Goal: Task Accomplishment & Management: Use online tool/utility

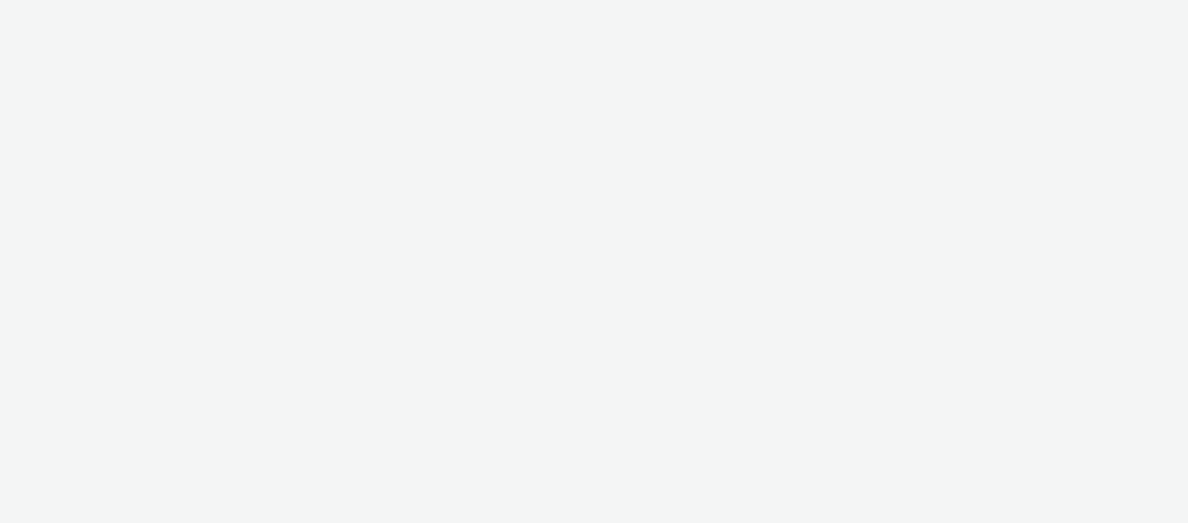
select select "08a58170-7f08-4922-abc8-b2d1eb407230"
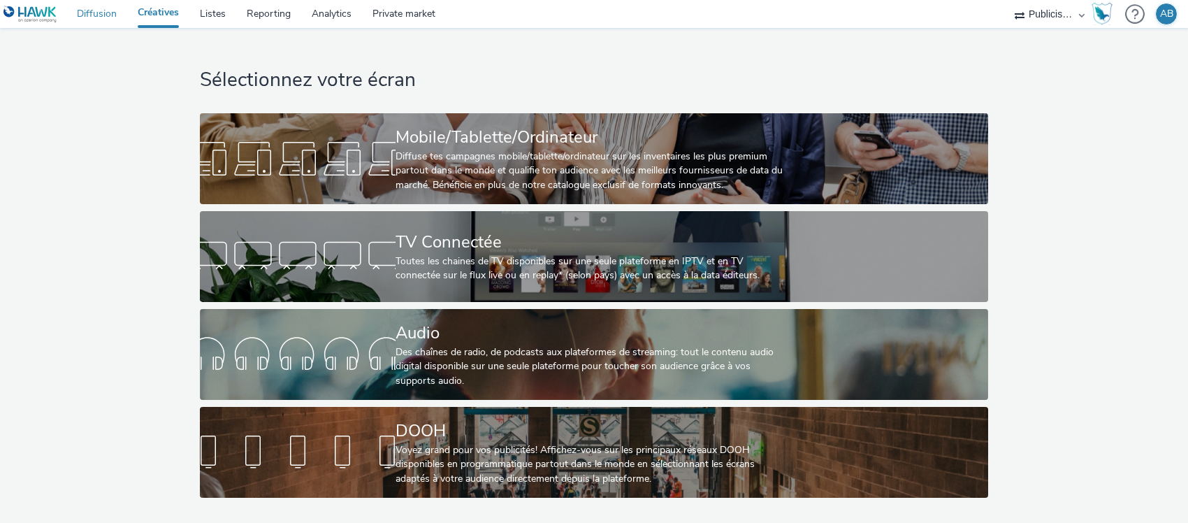
click at [105, 10] on link "Diffusion" at bounding box center [96, 14] width 61 height 28
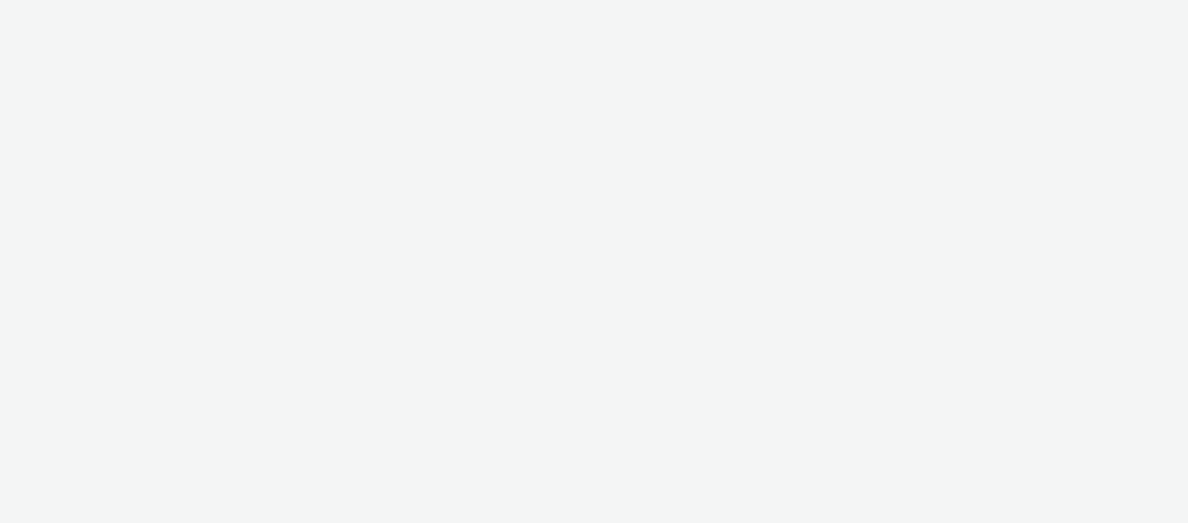
select select "08a58170-7f08-4922-abc8-b2d1eb407230"
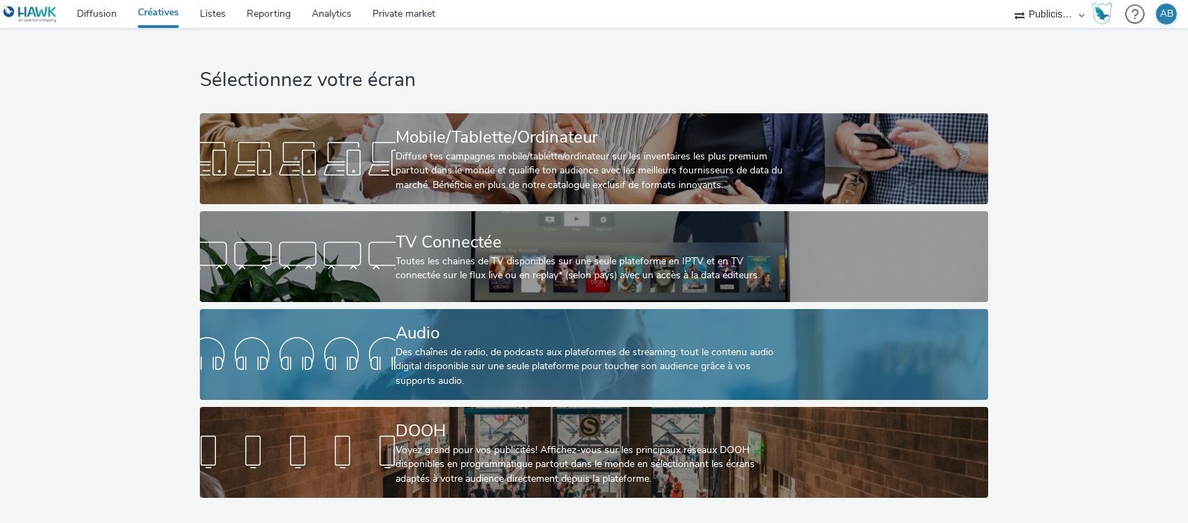
click at [634, 358] on div "Des chaînes de radio, de podcasts aux plateformes de streaming: tout le contenu…" at bounding box center [591, 366] width 391 height 43
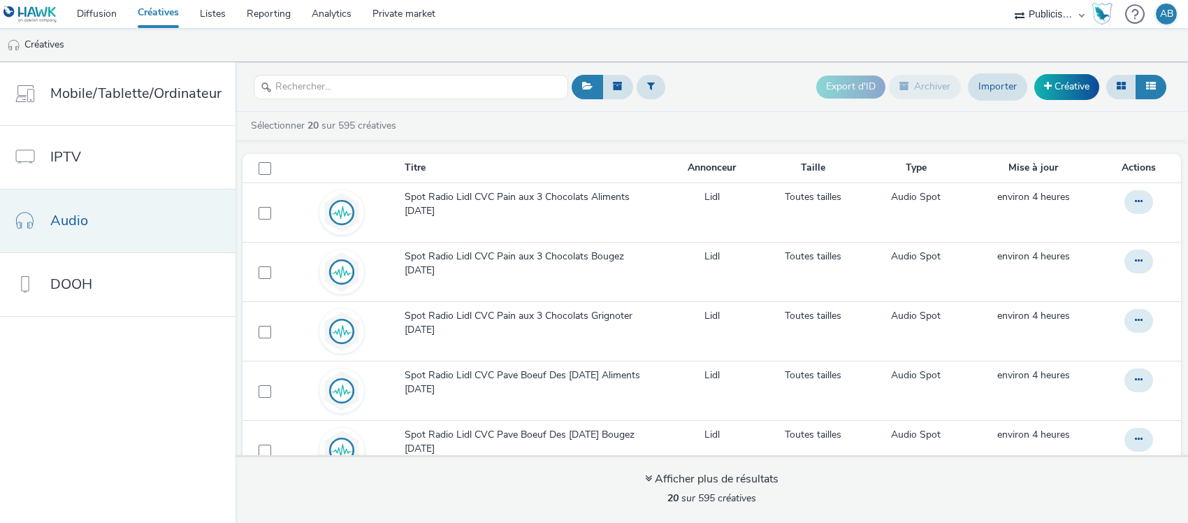
click at [120, 231] on link "Audio" at bounding box center [118, 220] width 236 height 63
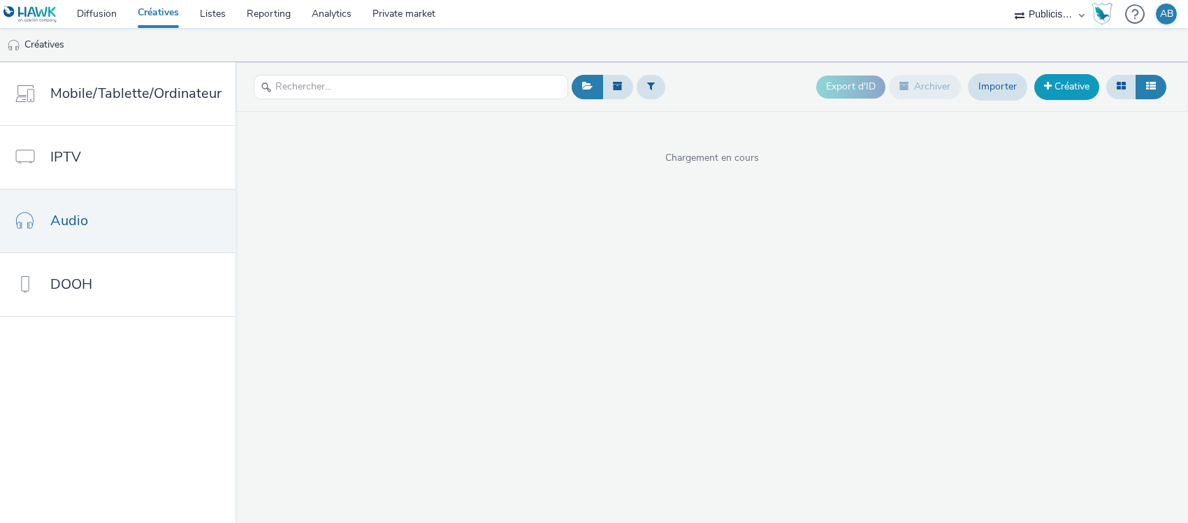
click at [1074, 85] on link "Créative" at bounding box center [1067, 86] width 65 height 25
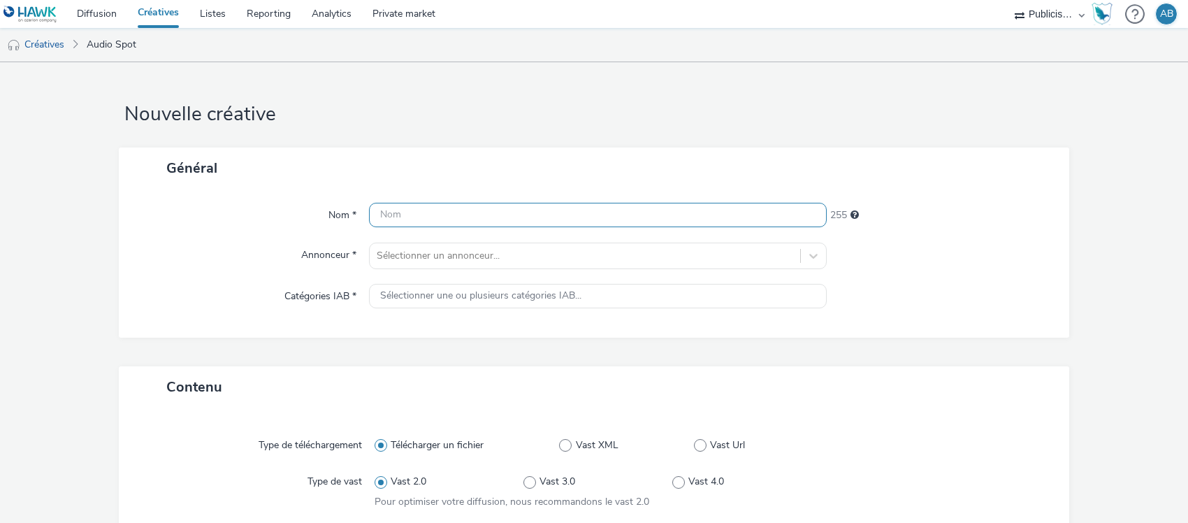
click at [622, 224] on input "text" at bounding box center [598, 215] width 458 height 24
paste input "DP_[DATE]_250828_15s_FAMILLE_du22au30sept"
type input "DP_[DATE]_250828_15s_FAMILLE_du22au30sept"
click at [647, 161] on div "Général" at bounding box center [594, 167] width 951 height 41
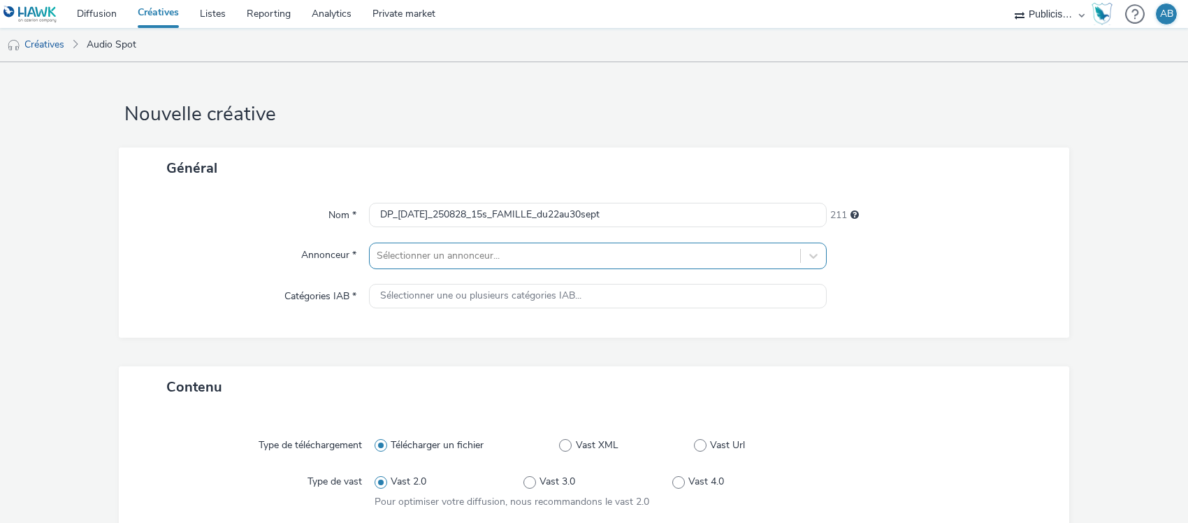
click at [642, 260] on div "Sélectionner un annonceur..." at bounding box center [598, 256] width 458 height 27
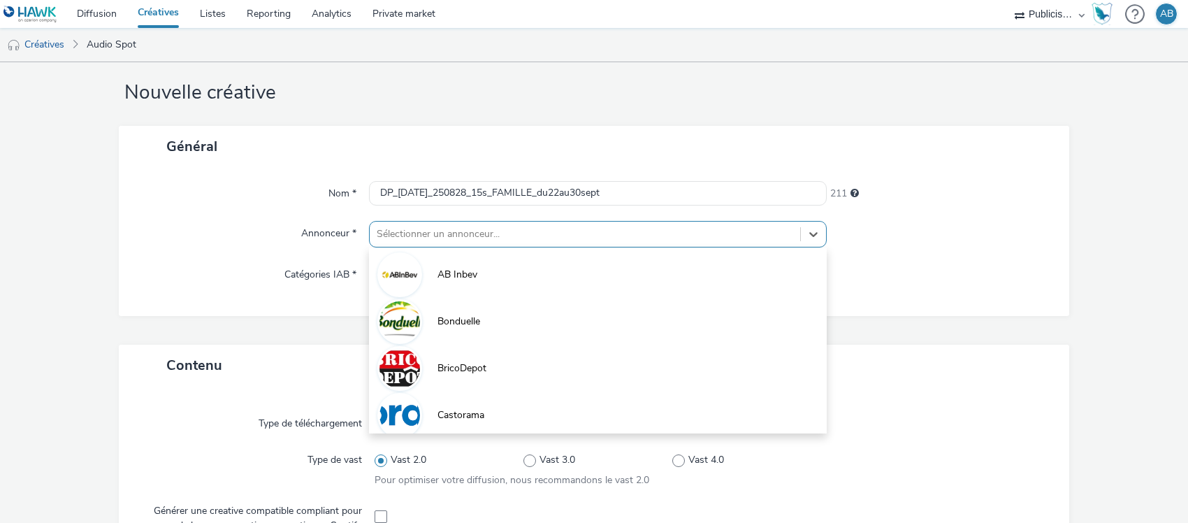
scroll to position [23, 0]
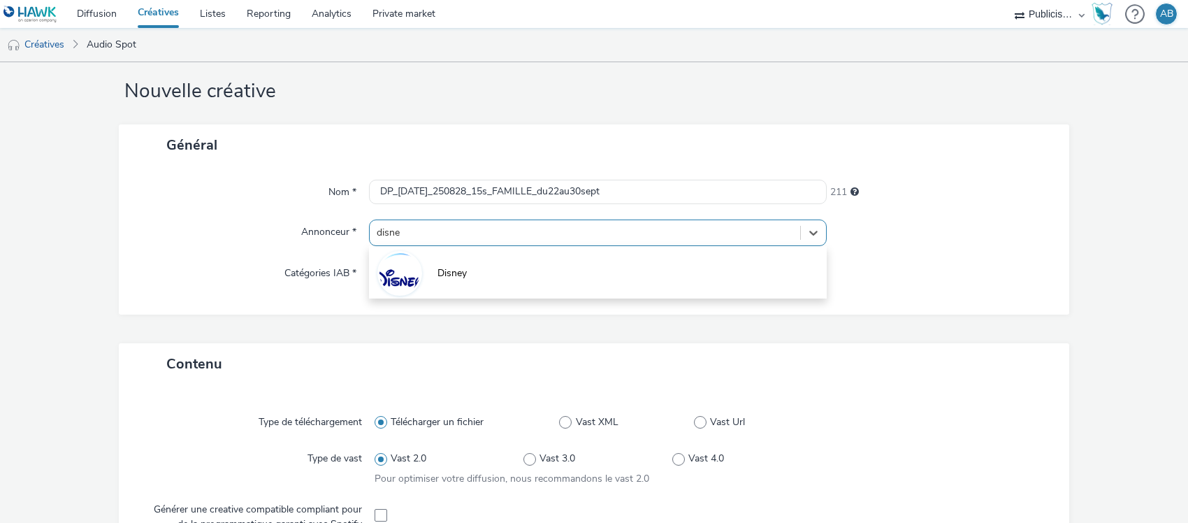
type input "disney"
click at [592, 277] on li "Disney" at bounding box center [598, 272] width 458 height 47
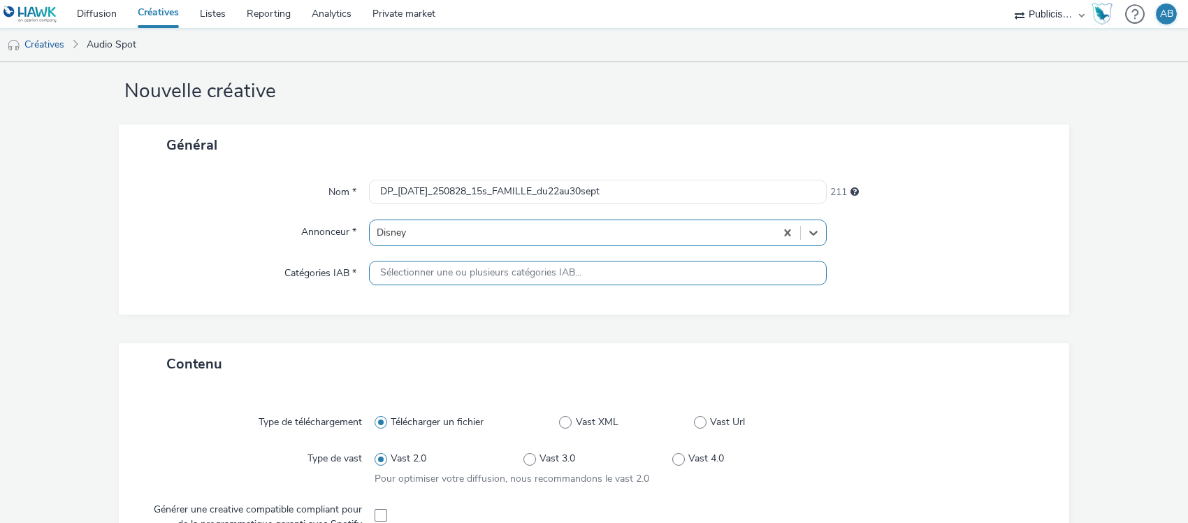
type input "[URL][DOMAIN_NAME]"
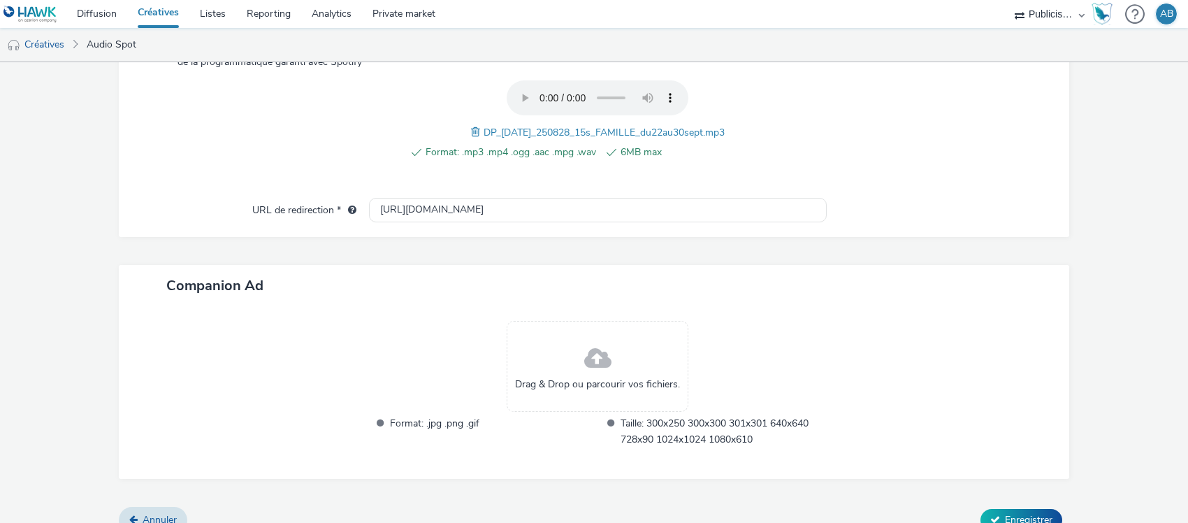
scroll to position [512, 0]
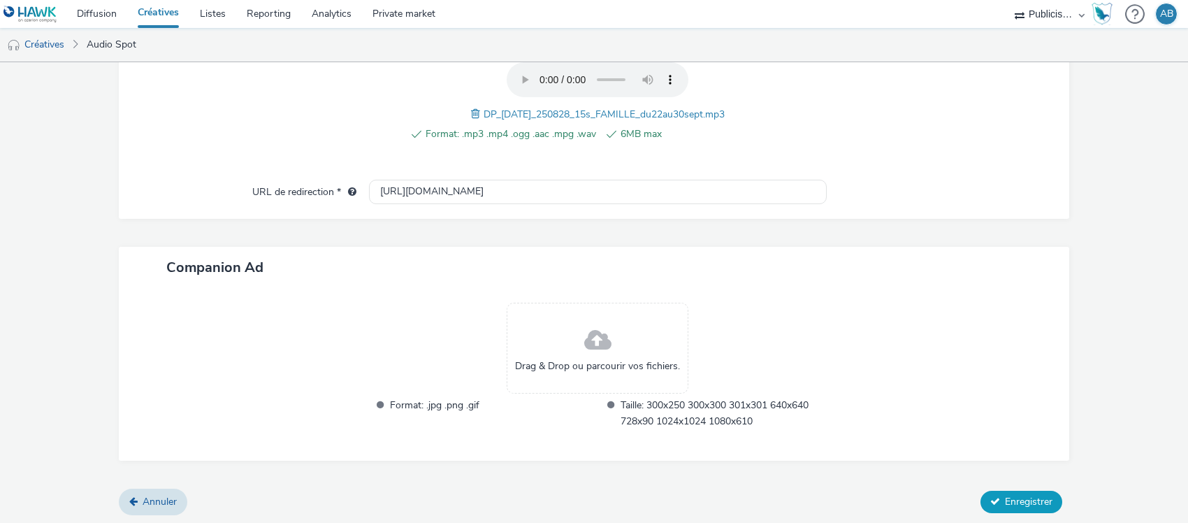
click at [990, 494] on button "Enregistrer" at bounding box center [1022, 502] width 82 height 22
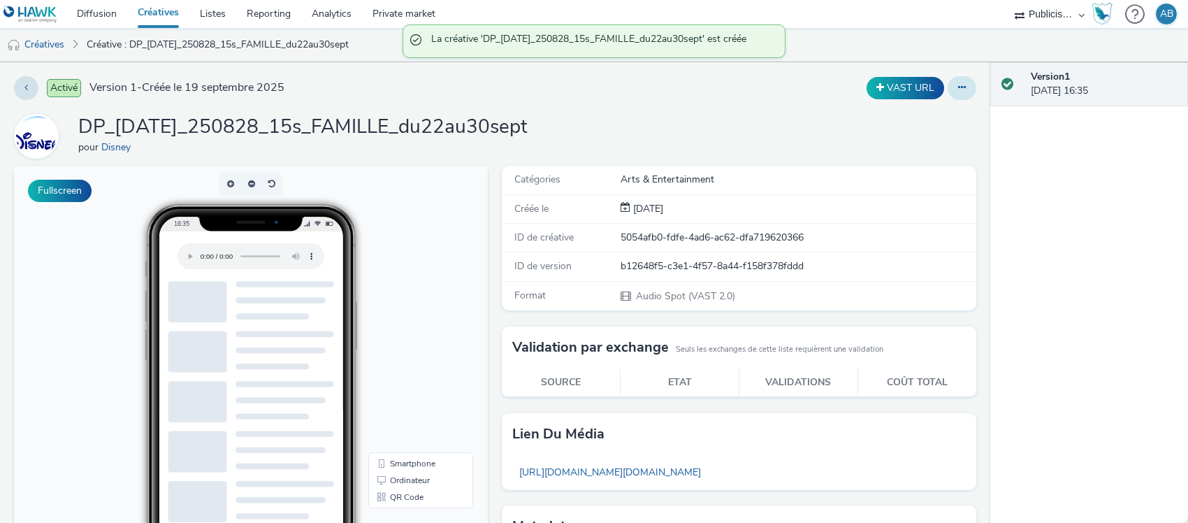
click at [956, 89] on button at bounding box center [962, 88] width 29 height 24
click at [917, 143] on link "Dupliquer" at bounding box center [924, 144] width 105 height 28
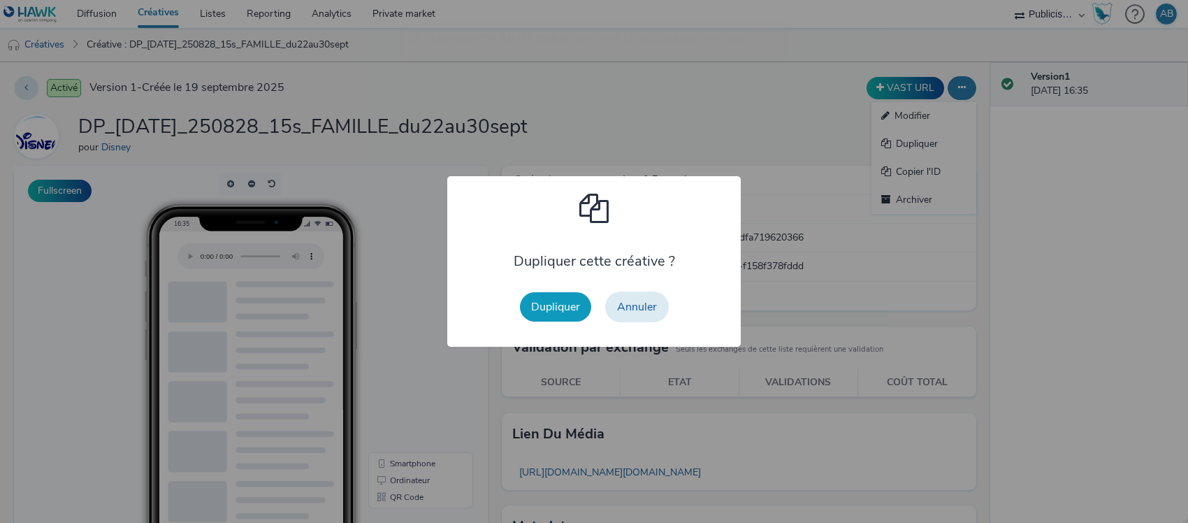
click at [577, 301] on button "Dupliquer" at bounding box center [555, 306] width 71 height 29
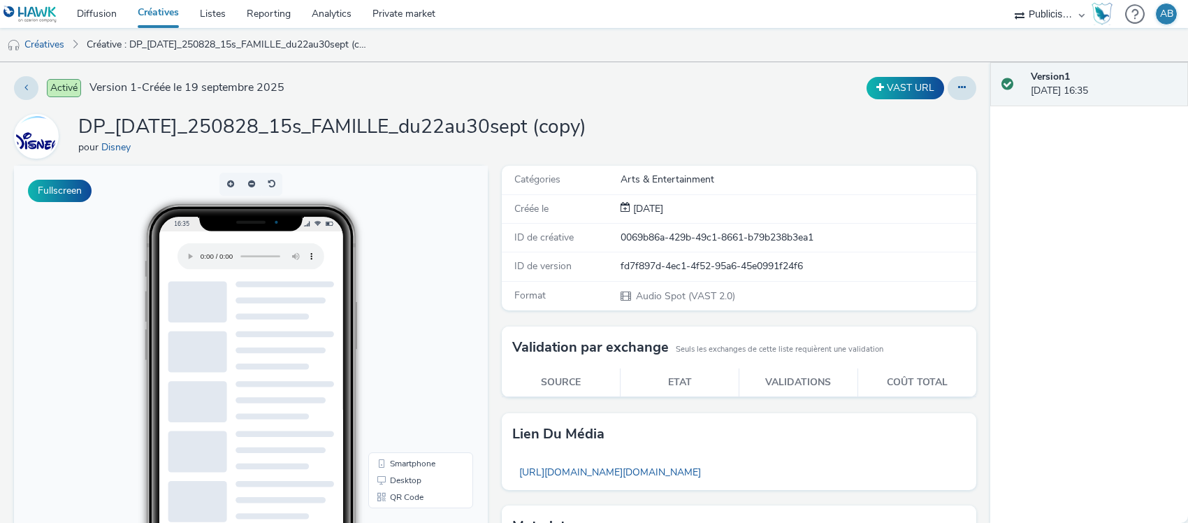
drag, startPoint x: 592, startPoint y: 96, endPoint x: 631, endPoint y: 93, distance: 39.3
click at [596, 95] on div "VAST URL" at bounding box center [783, 88] width 385 height 24
click at [958, 82] on icon at bounding box center [962, 87] width 8 height 10
click at [902, 113] on link "Modifier" at bounding box center [924, 116] width 105 height 28
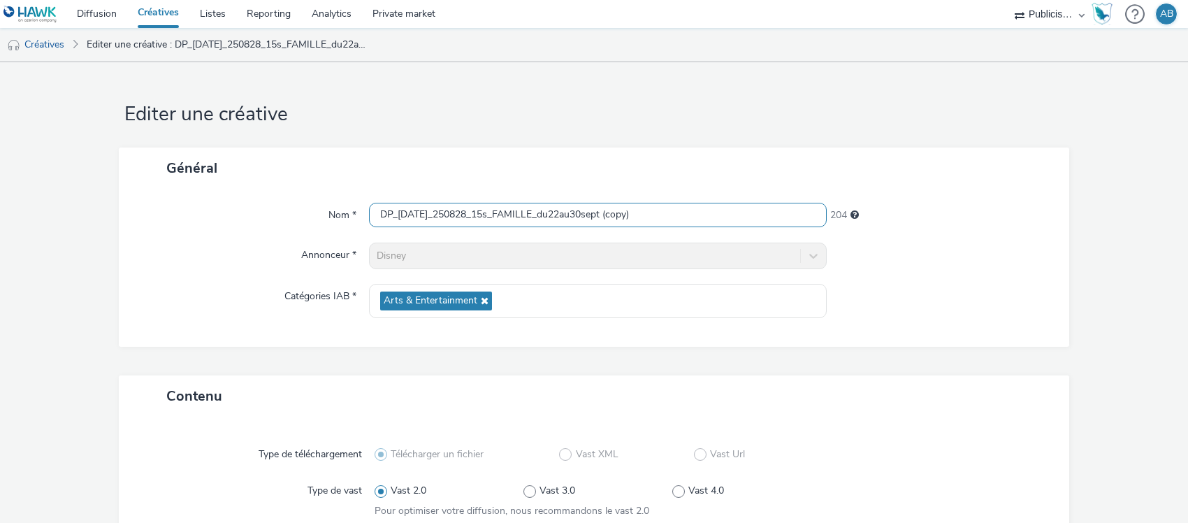
click at [486, 225] on input "DP_[DATE]_250828_15s_FAMILLE_du22au30sept (copy)" at bounding box center [598, 215] width 458 height 24
paste input "VO-NOVEMBRE_du1au5octobre"
type input "DP_[DATE]_250828_15s_FAMILLE_VO-NOVEMBRE_du1au5octobre"
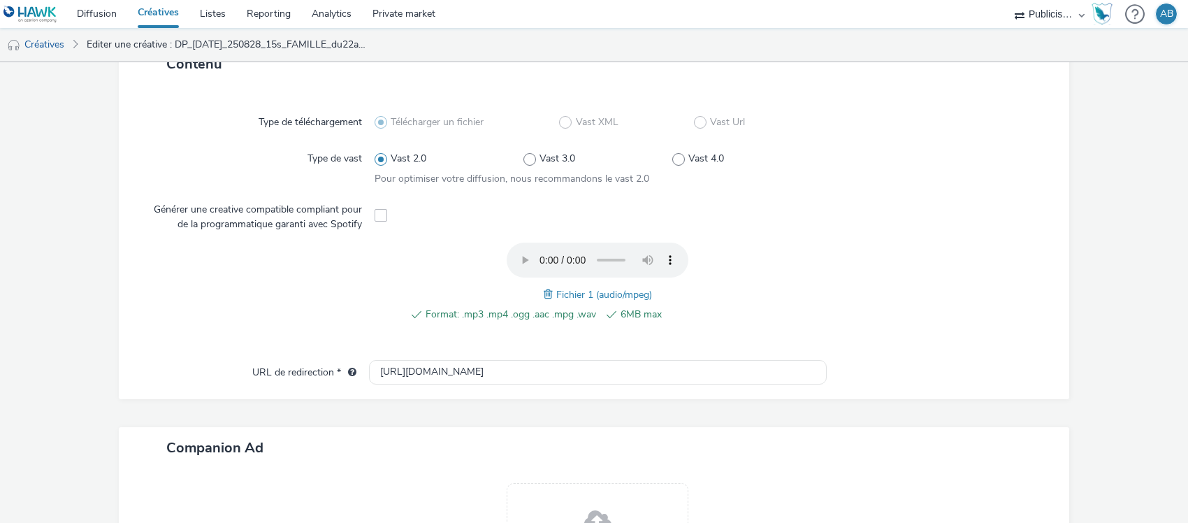
scroll to position [437, 0]
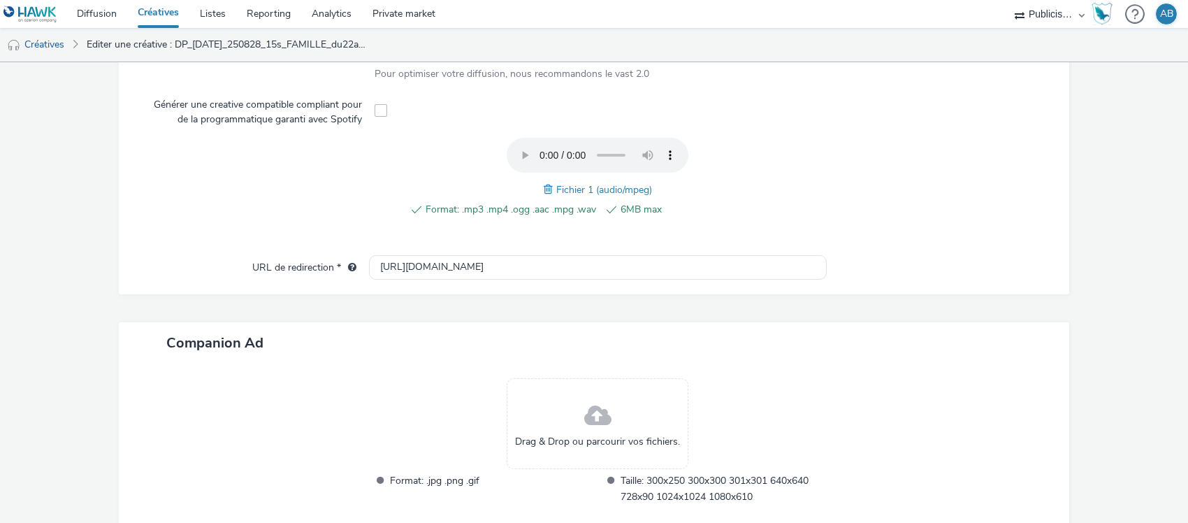
click at [544, 189] on span at bounding box center [550, 189] width 13 height 15
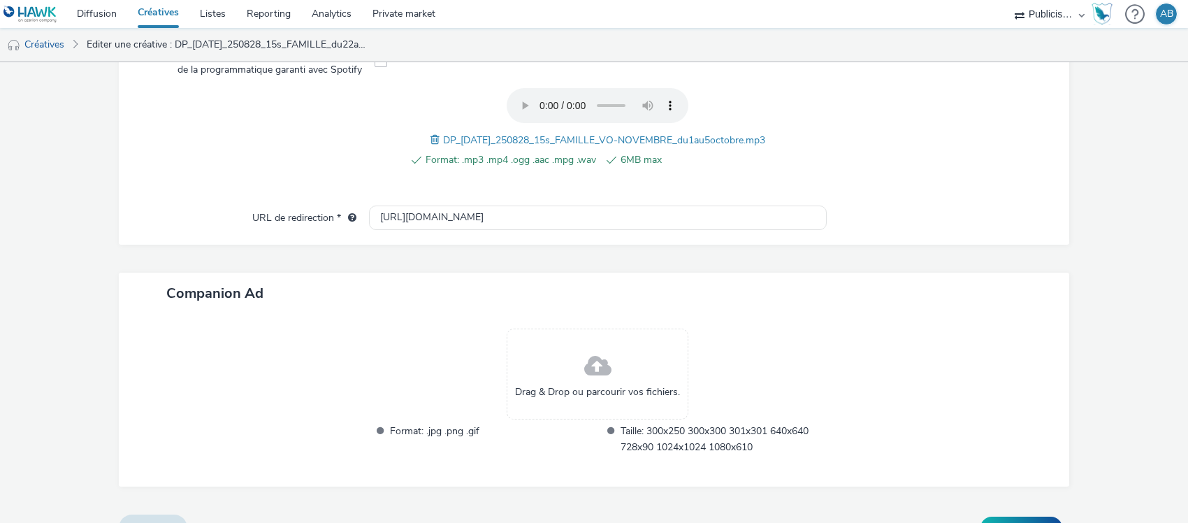
scroll to position [512, 0]
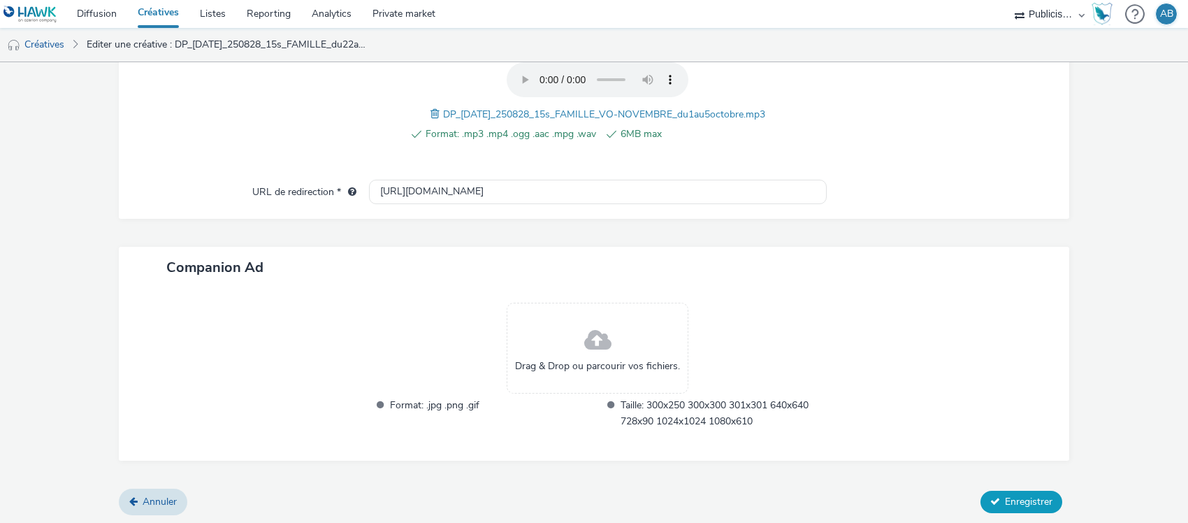
click at [1005, 500] on span "Enregistrer" at bounding box center [1029, 501] width 48 height 13
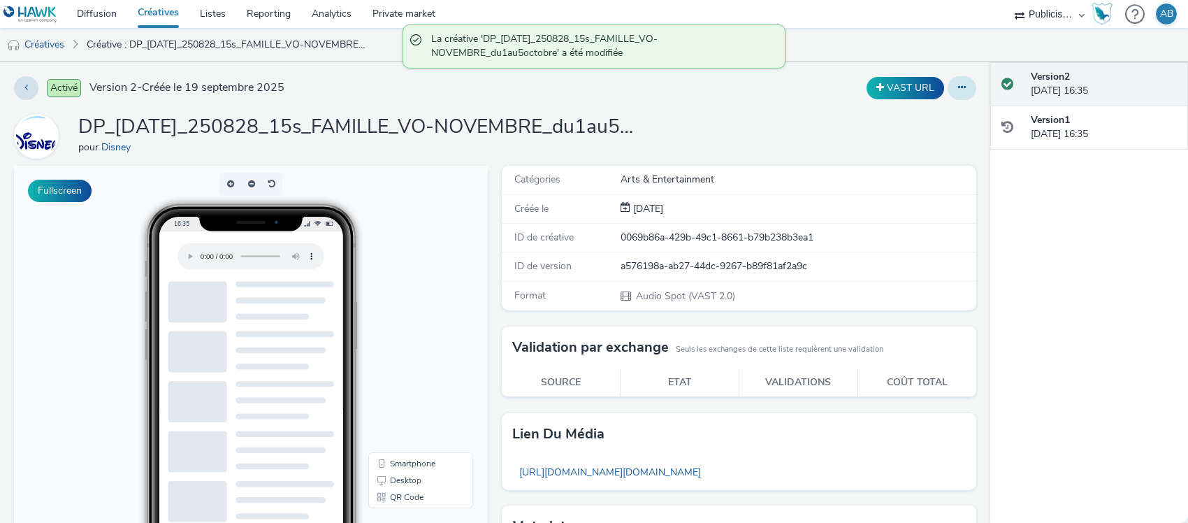
click at [958, 85] on icon at bounding box center [962, 87] width 8 height 10
click at [900, 138] on link "Dupliquer" at bounding box center [924, 144] width 105 height 28
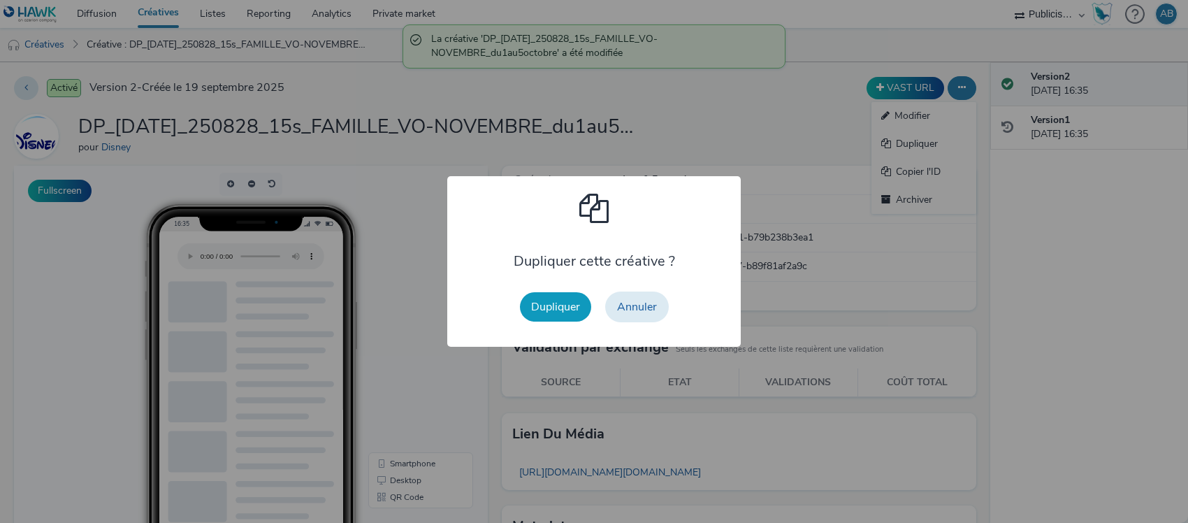
click at [549, 308] on button "Dupliquer" at bounding box center [555, 306] width 71 height 29
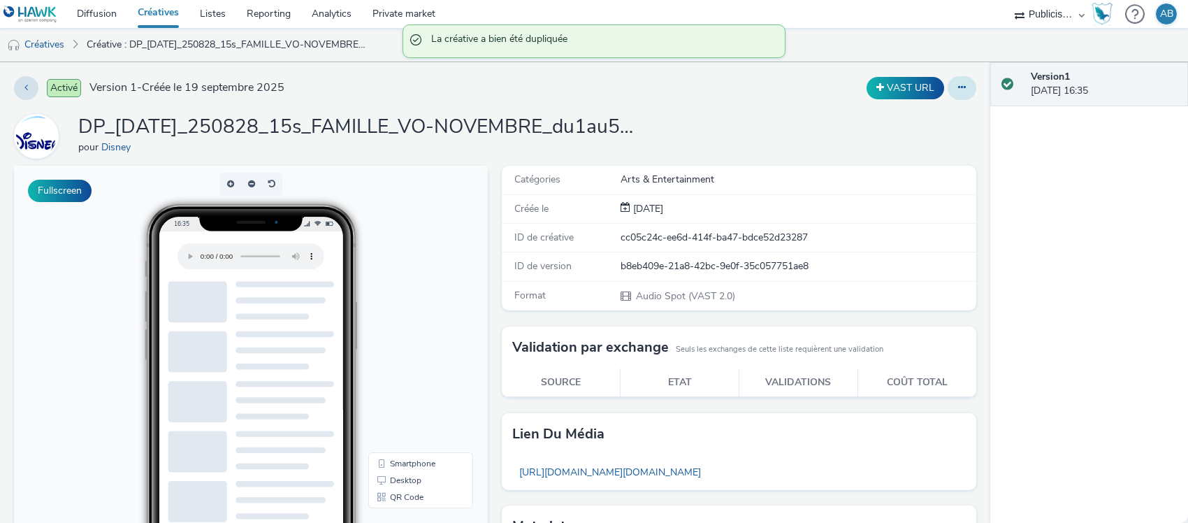
click at [958, 86] on icon at bounding box center [962, 87] width 8 height 10
click at [900, 112] on link "Modifier" at bounding box center [924, 116] width 105 height 28
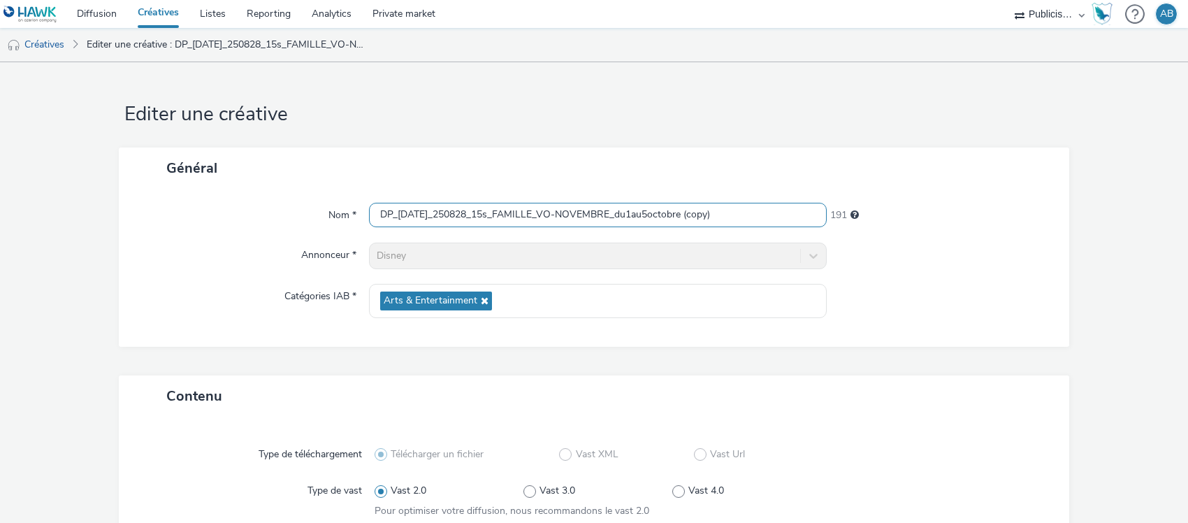
click at [521, 220] on input "DP_[DATE]_250828_15s_FAMILLE_VO-NOVEMBRE_du1au5octobre (copy)" at bounding box center [598, 215] width 458 height 24
paste input "DP_HWN_TRIBU_FAMILLE_30s_V2_du22au30sept"
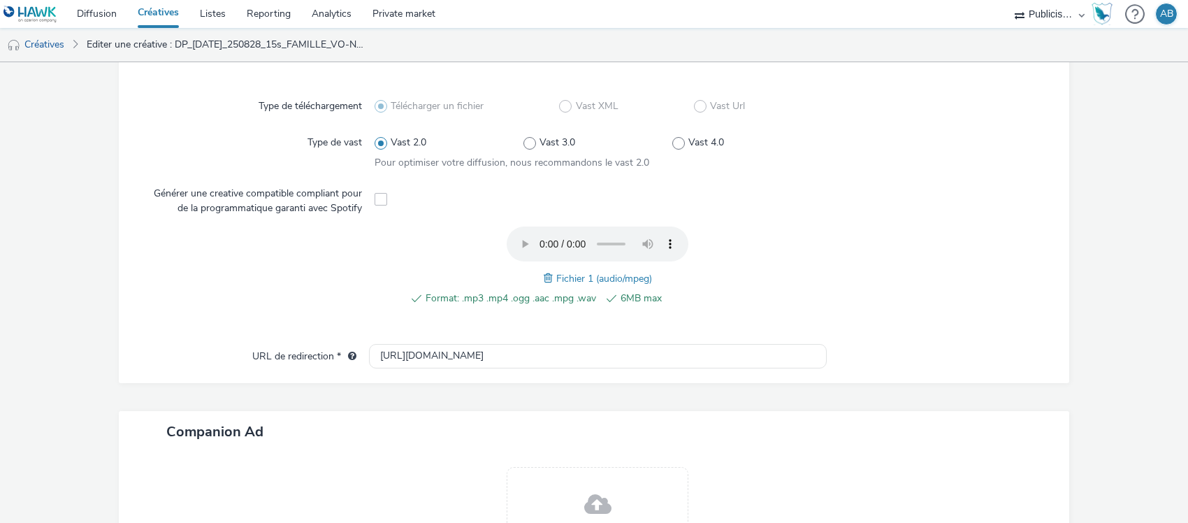
scroll to position [350, 0]
type input "DP_HWN_TRIBU_FAMILLE_30s_V2_du22au30sept"
click at [544, 276] on span at bounding box center [550, 276] width 13 height 15
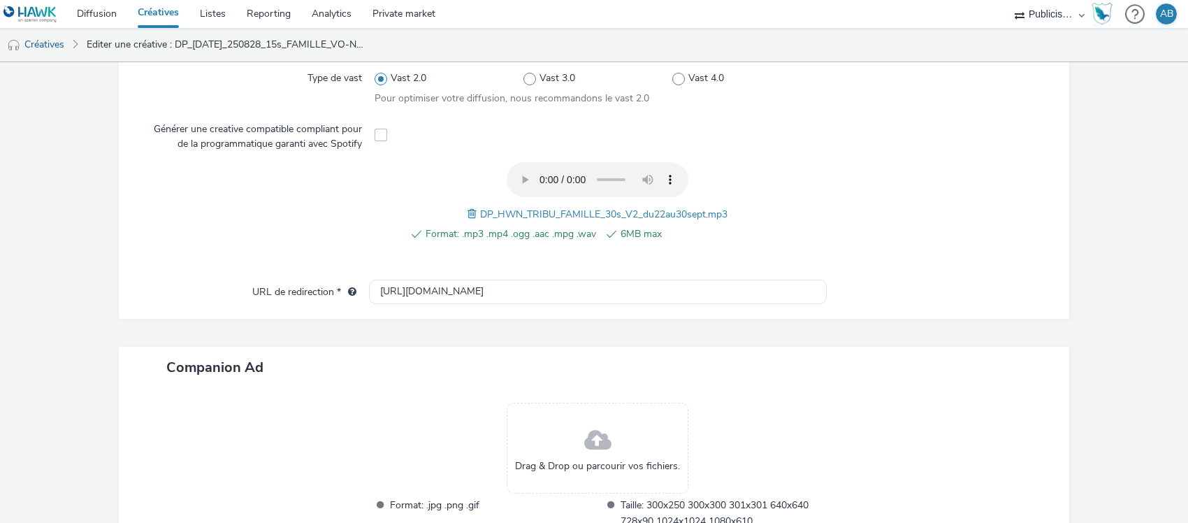
scroll to position [512, 0]
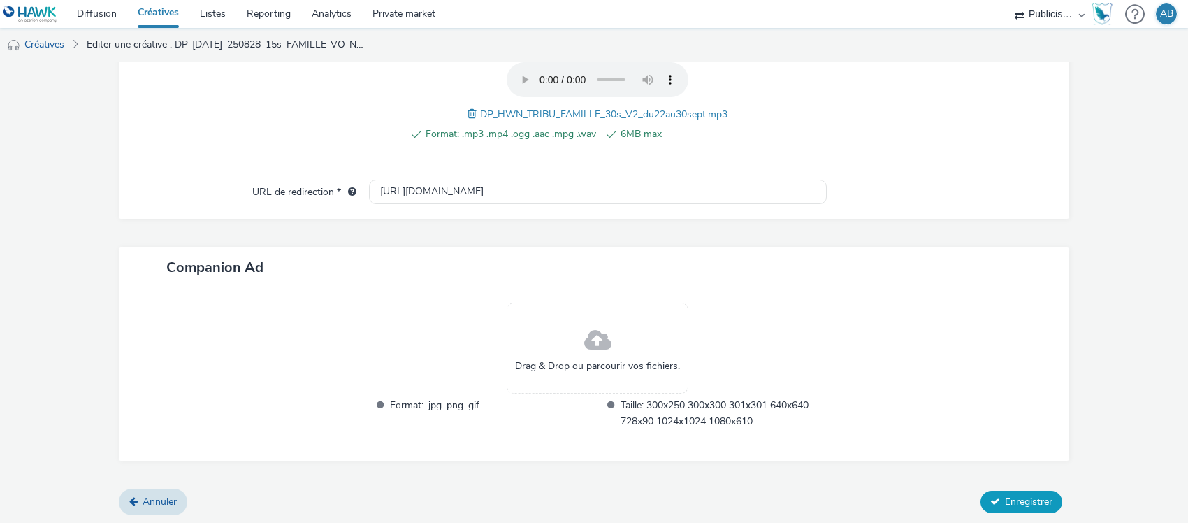
click at [990, 502] on icon at bounding box center [995, 501] width 10 height 10
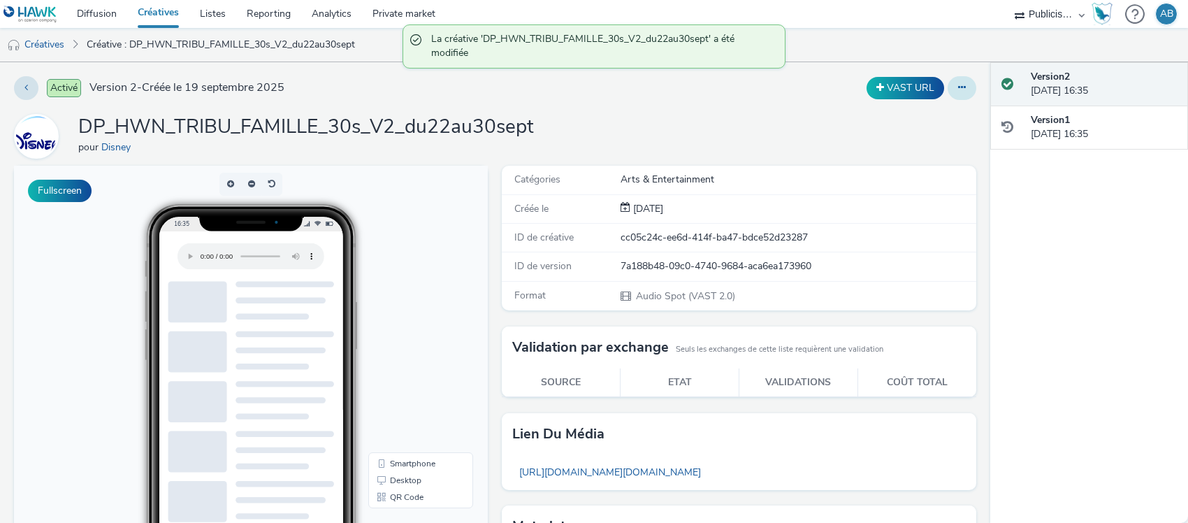
click at [958, 84] on icon at bounding box center [962, 87] width 8 height 10
click at [916, 140] on link "Dupliquer" at bounding box center [924, 144] width 105 height 28
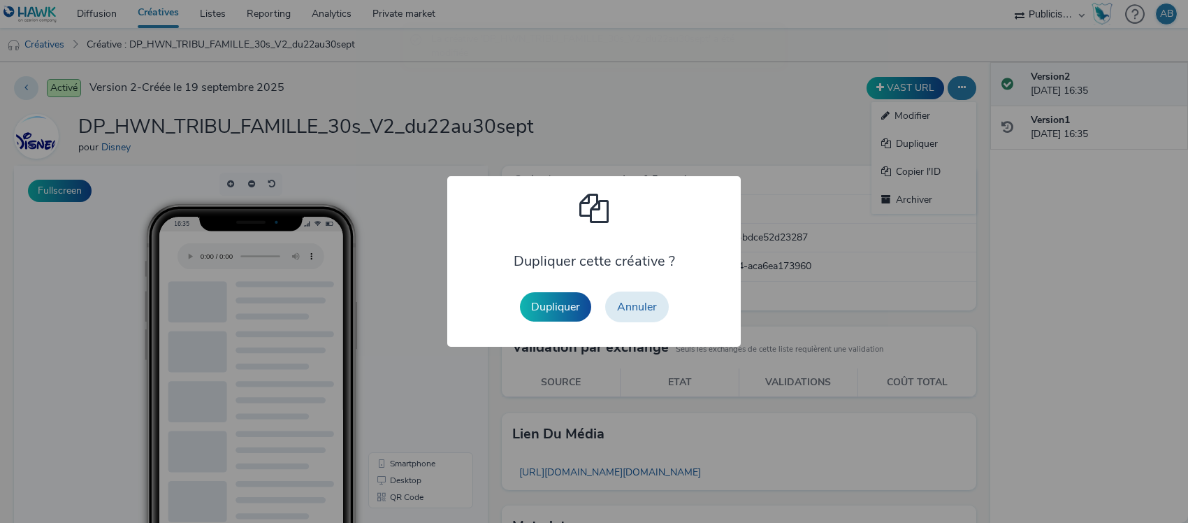
click at [570, 305] on button "Dupliquer" at bounding box center [555, 306] width 71 height 29
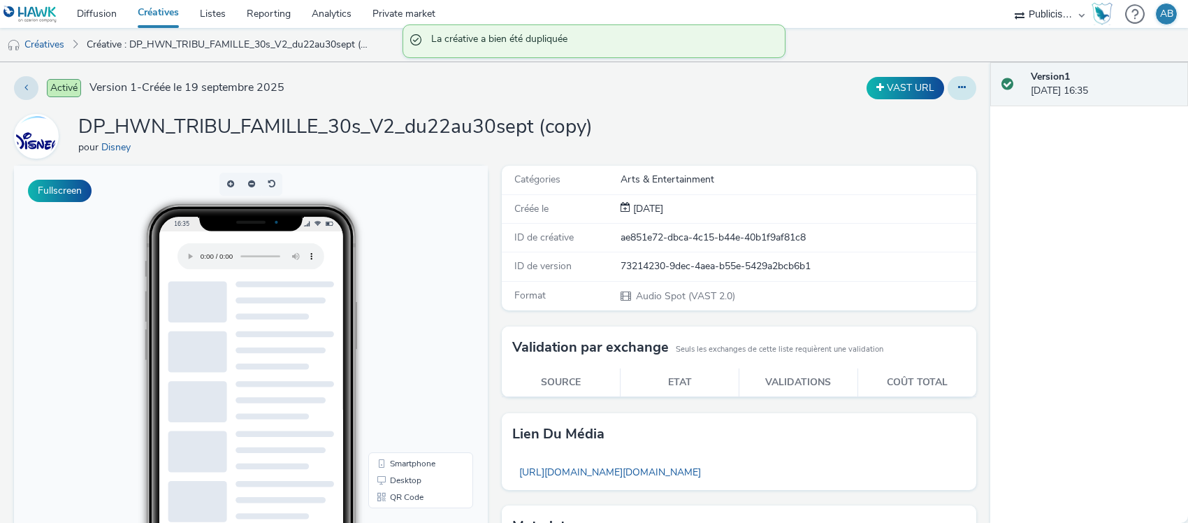
click at [958, 86] on icon at bounding box center [962, 87] width 8 height 10
click at [912, 115] on link "Modifier" at bounding box center [924, 116] width 105 height 28
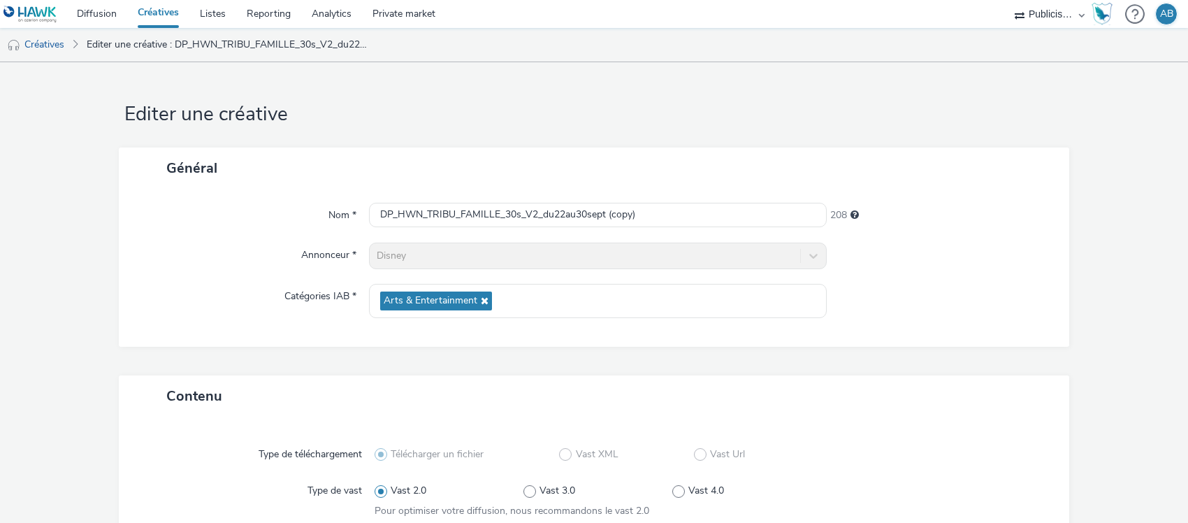
drag, startPoint x: 819, startPoint y: 105, endPoint x: 644, endPoint y: 147, distance: 179.2
click at [819, 105] on h1 "Editer une créative" at bounding box center [594, 114] width 951 height 27
click at [624, 208] on input "DP_HWN_TRIBU_FAMILLE_30s_V2_du22au30sept (copy)" at bounding box center [598, 215] width 458 height 24
paste input "Jusquau_30s_V2_du1au5octobre"
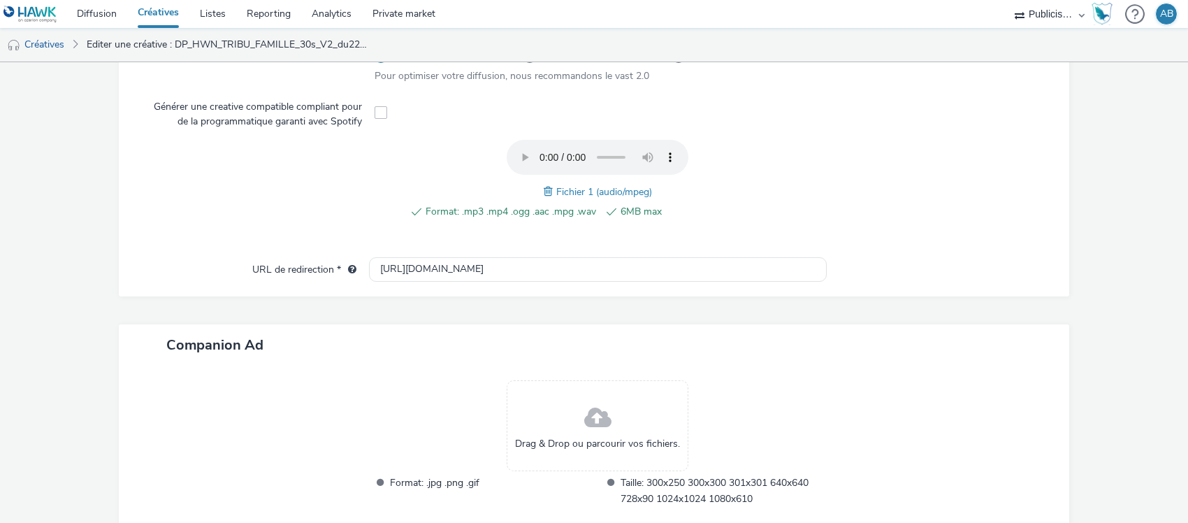
scroll to position [437, 0]
type input "DP_HWN_TRIBU_FAMILLE_Jusquau_30s_V2_du1au5octobre"
click at [544, 189] on span at bounding box center [550, 189] width 13 height 15
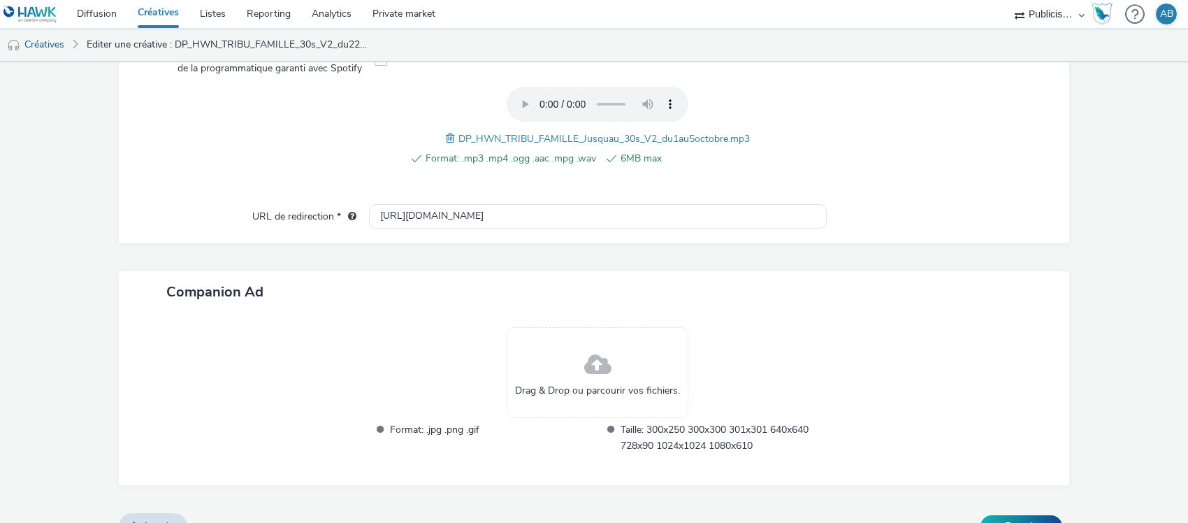
scroll to position [512, 0]
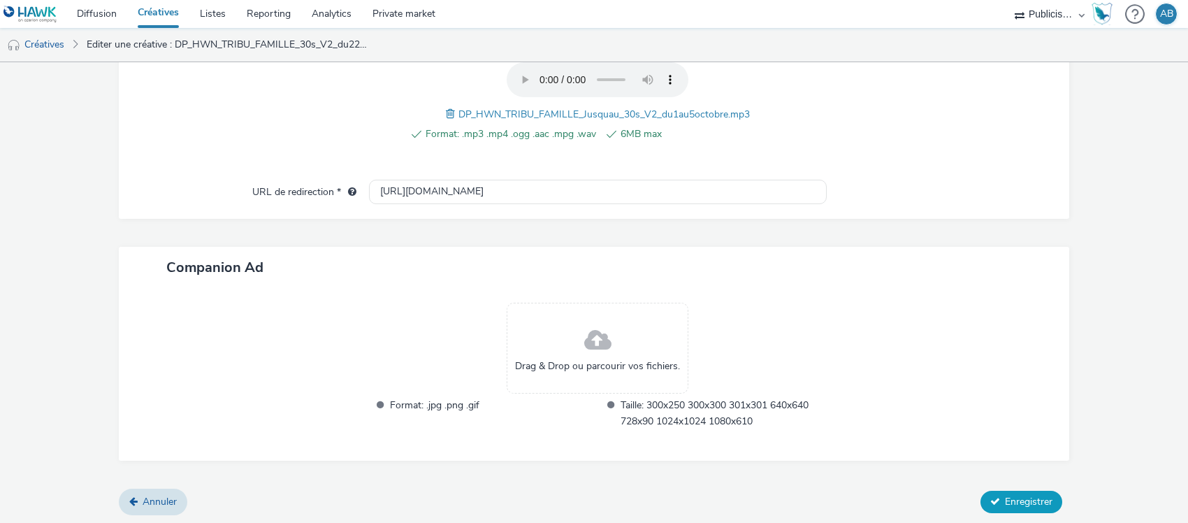
click at [1024, 503] on span "Enregistrer" at bounding box center [1029, 501] width 48 height 13
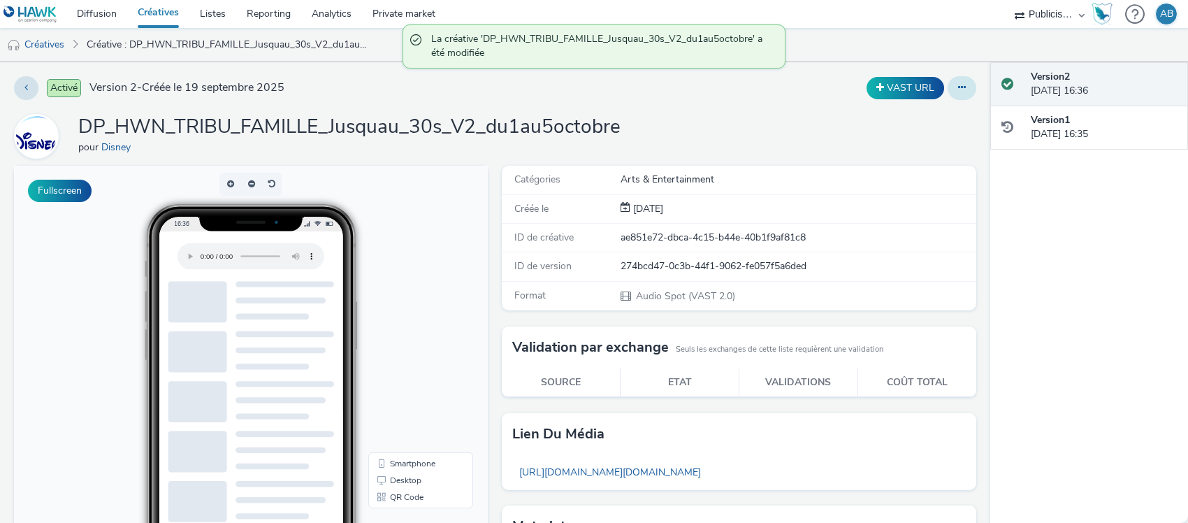
click at [954, 89] on button at bounding box center [962, 88] width 29 height 24
click at [911, 140] on link "Dupliquer" at bounding box center [924, 144] width 105 height 28
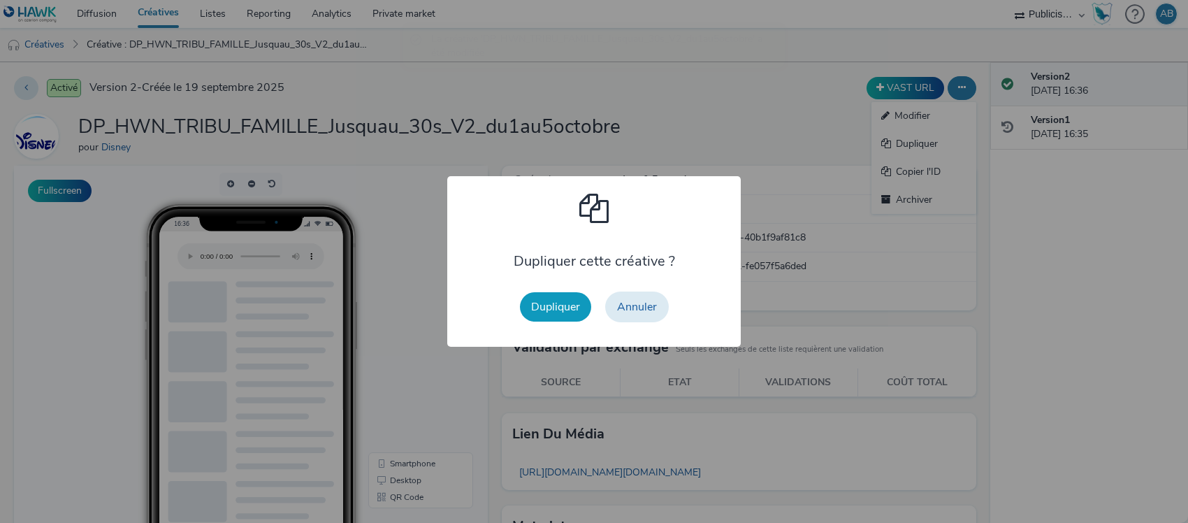
click at [566, 301] on button "Dupliquer" at bounding box center [555, 306] width 71 height 29
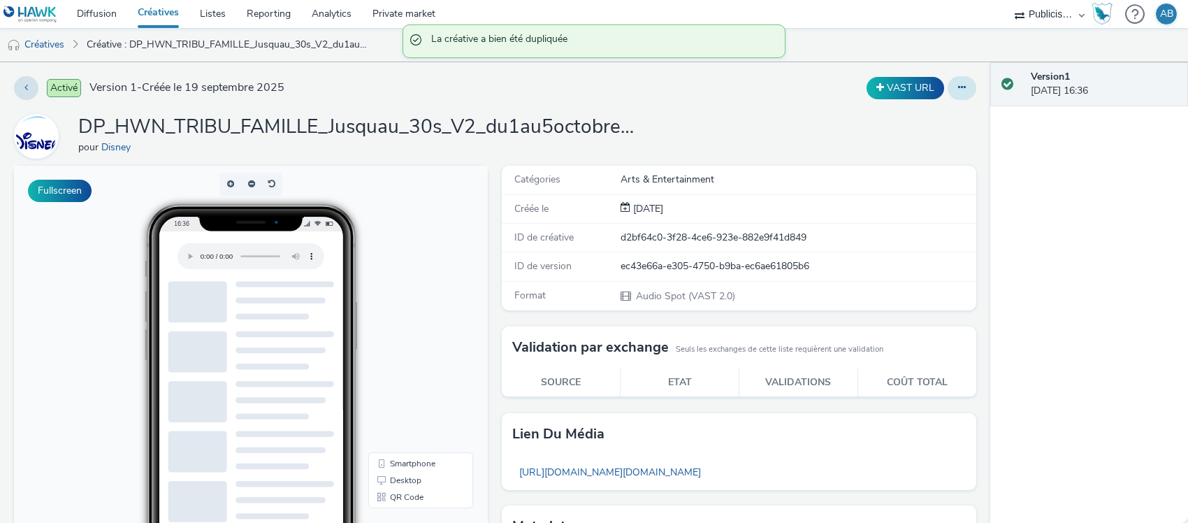
click at [953, 79] on button at bounding box center [962, 88] width 29 height 24
click at [911, 113] on link "Modifier" at bounding box center [924, 116] width 105 height 28
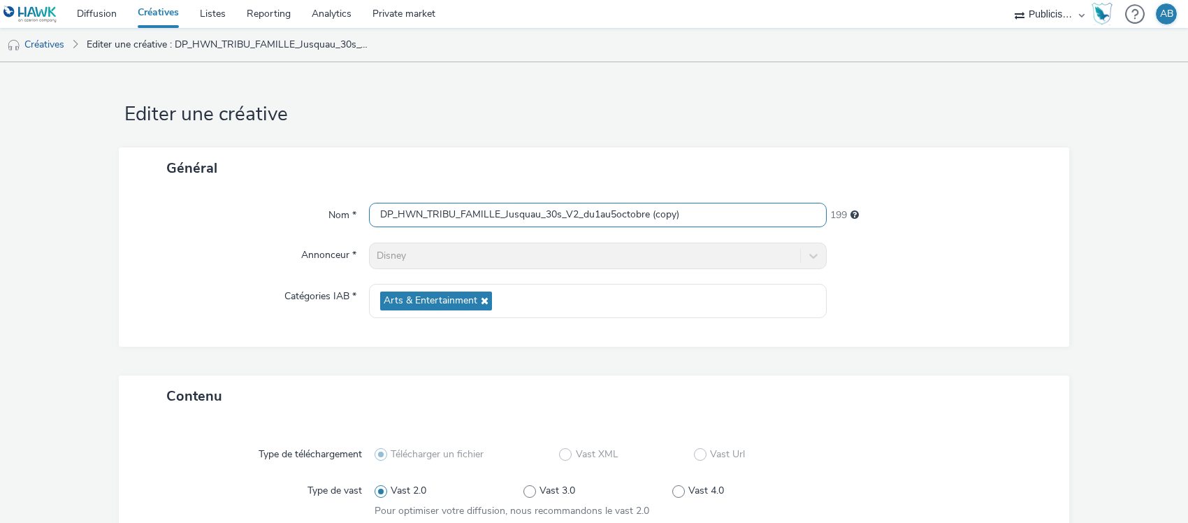
drag, startPoint x: 624, startPoint y: 224, endPoint x: 637, endPoint y: 215, distance: 15.1
click at [624, 221] on input "DP_HWN_TRIBU_FAMILLE_Jusquau_30s_V2_du1au5octobre (copy)" at bounding box center [598, 215] width 458 height 24
paste input "DP_HWN_TRIBU_YA_15s_du22au30sept"
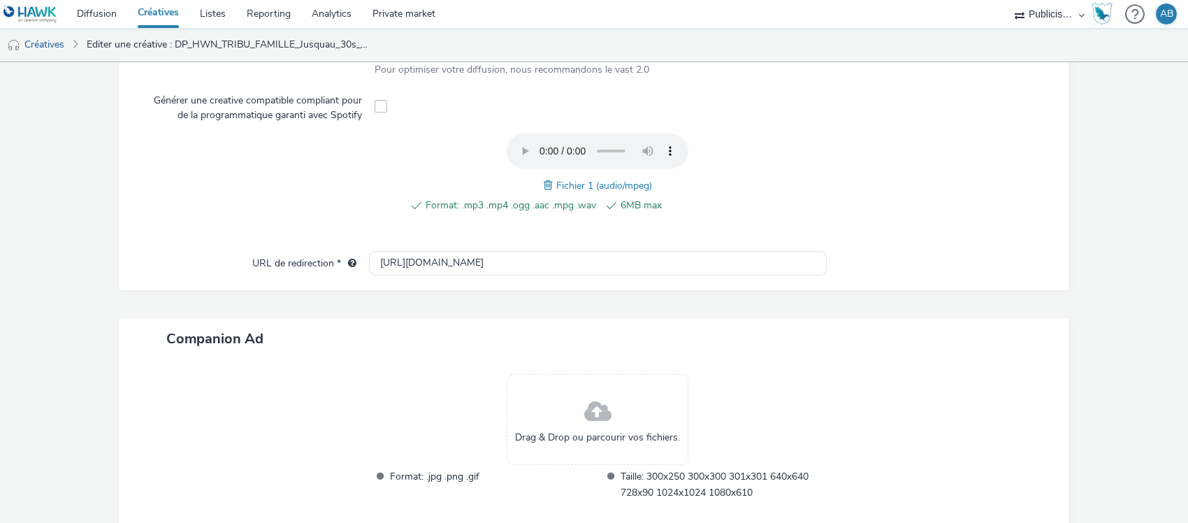
scroll to position [512, 0]
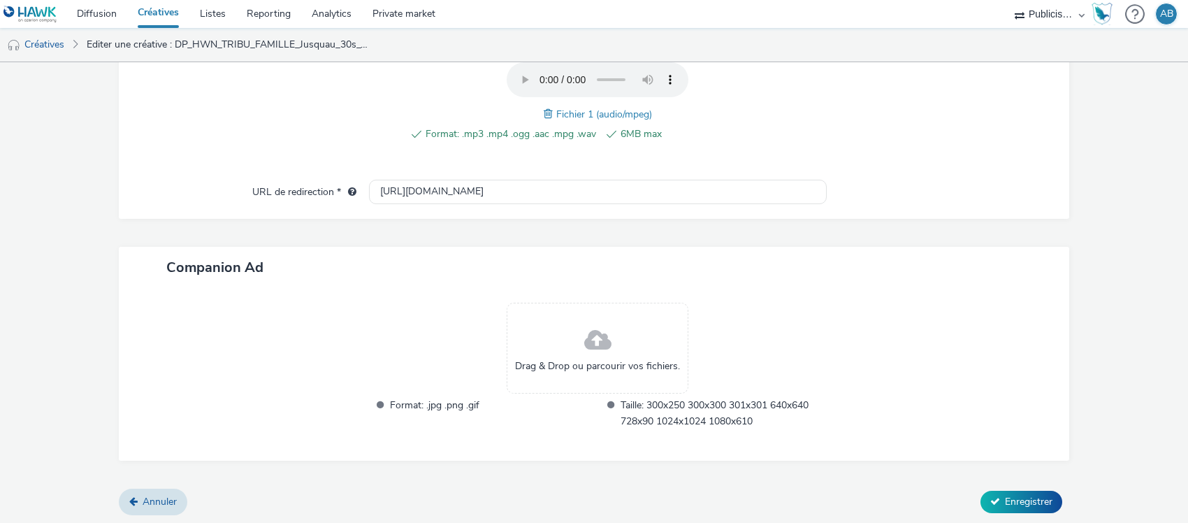
type input "DP_HWN_TRIBU_YA_15s_du22au30sept"
click at [544, 112] on div "Fichier 1 (audio/mpeg)" at bounding box center [598, 114] width 108 height 17
click at [544, 112] on span at bounding box center [550, 113] width 13 height 15
click at [1029, 504] on span "Enregistrer" at bounding box center [1029, 501] width 48 height 13
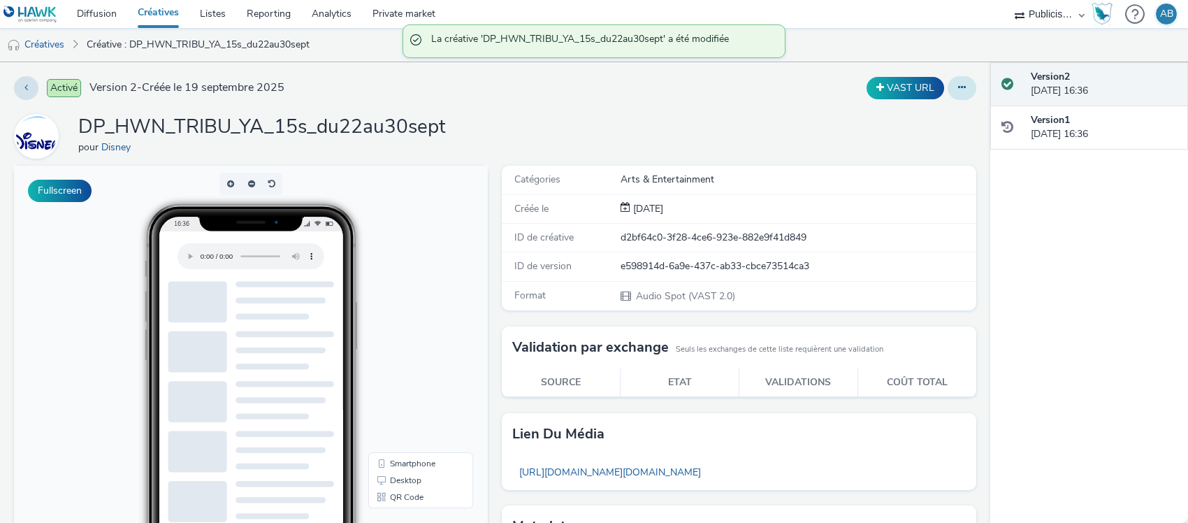
click at [958, 89] on icon at bounding box center [962, 87] width 8 height 10
click at [916, 136] on link "Dupliquer" at bounding box center [924, 144] width 105 height 28
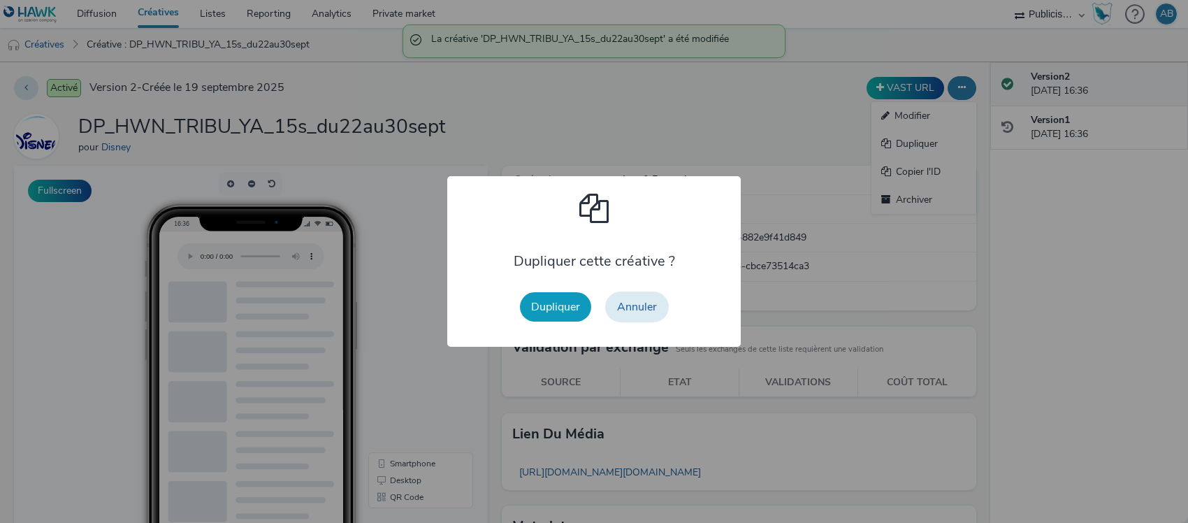
click at [545, 310] on button "Dupliquer" at bounding box center [555, 306] width 71 height 29
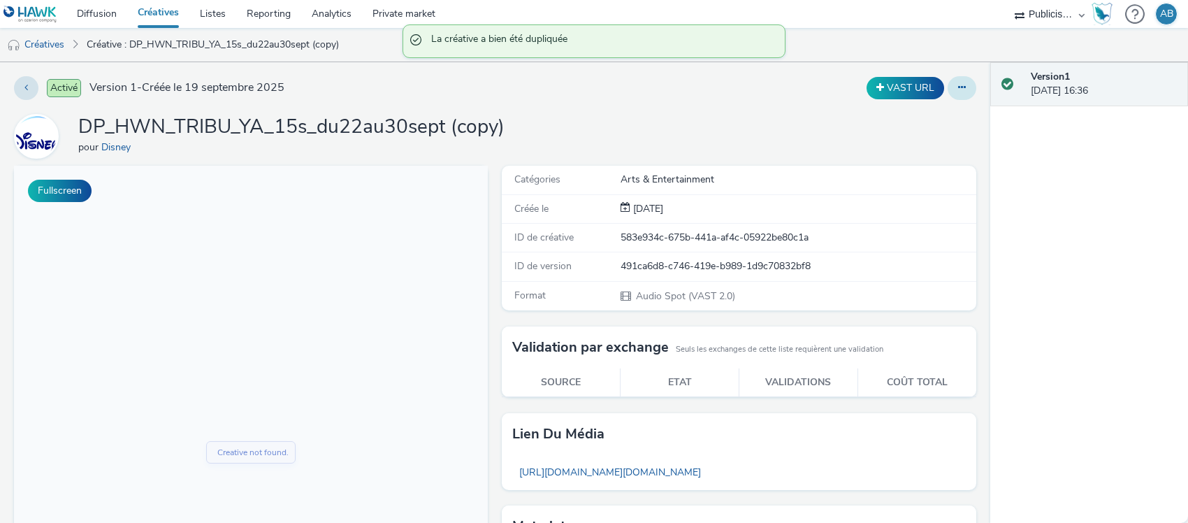
click at [956, 85] on button at bounding box center [962, 88] width 29 height 24
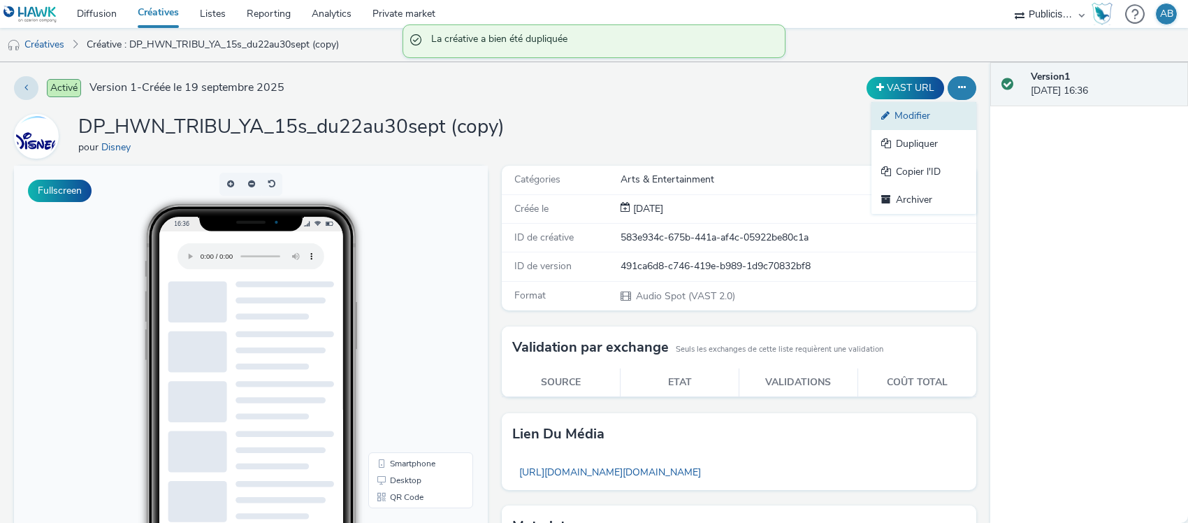
click at [921, 110] on link "Modifier" at bounding box center [924, 116] width 105 height 28
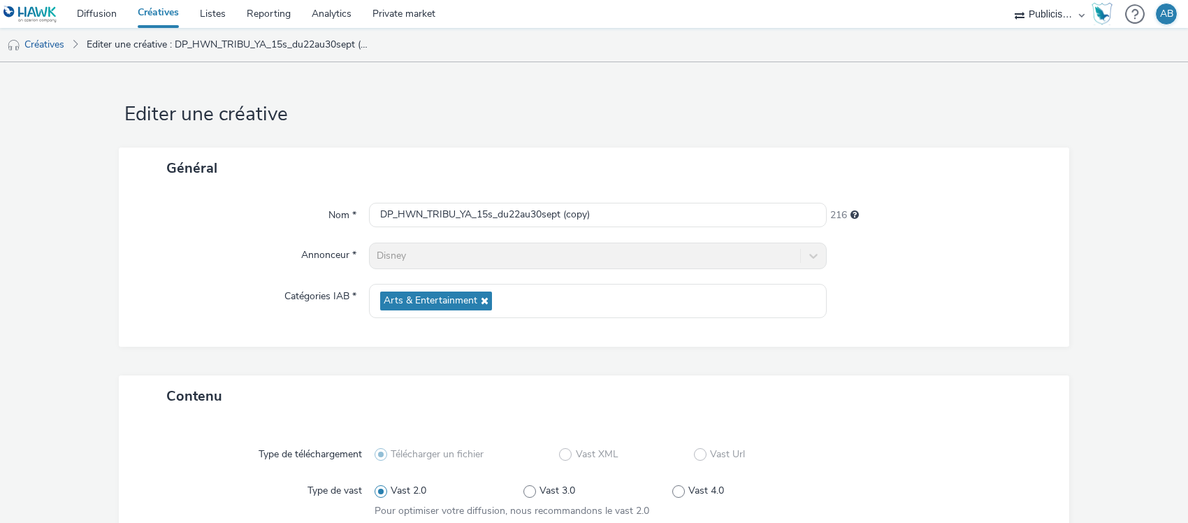
click at [637, 211] on input "DP_HWN_TRIBU_YA_15s_du22au30sept (copy)" at bounding box center [598, 215] width 458 height 24
paste input "DP_HWN_TRIBU_YA_15s_jusquau_du1au5octobre"
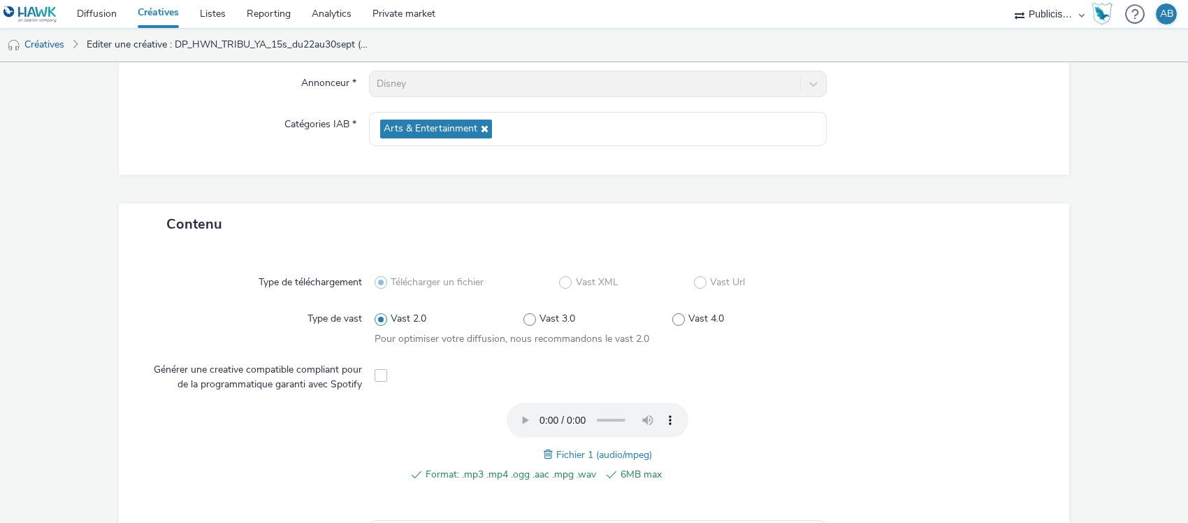
scroll to position [350, 0]
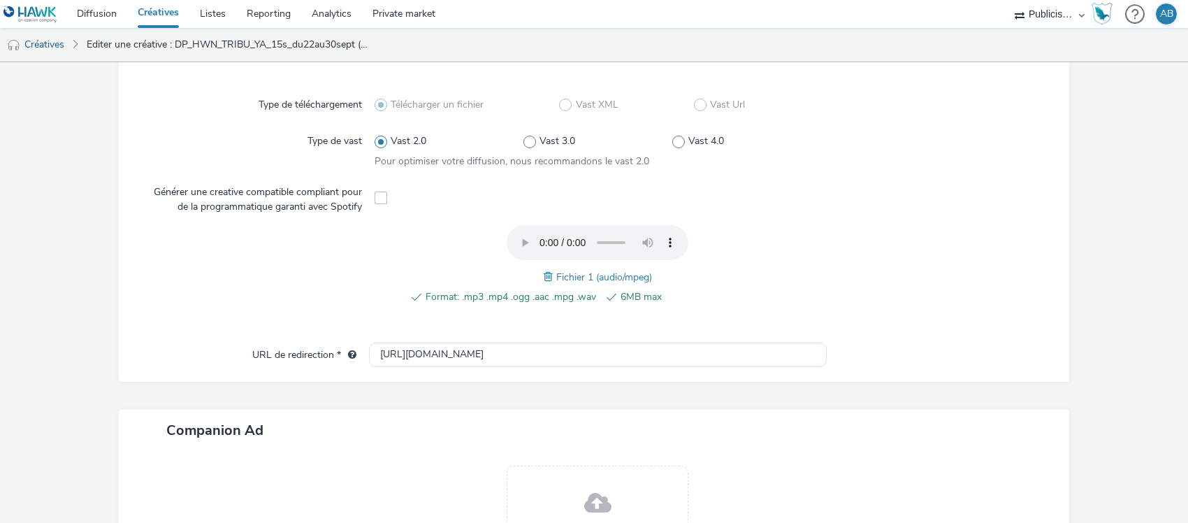
type input "DP_HWN_TRIBU_YA_15s_jusquau_du1au5octobre"
click at [544, 276] on span at bounding box center [550, 276] width 13 height 15
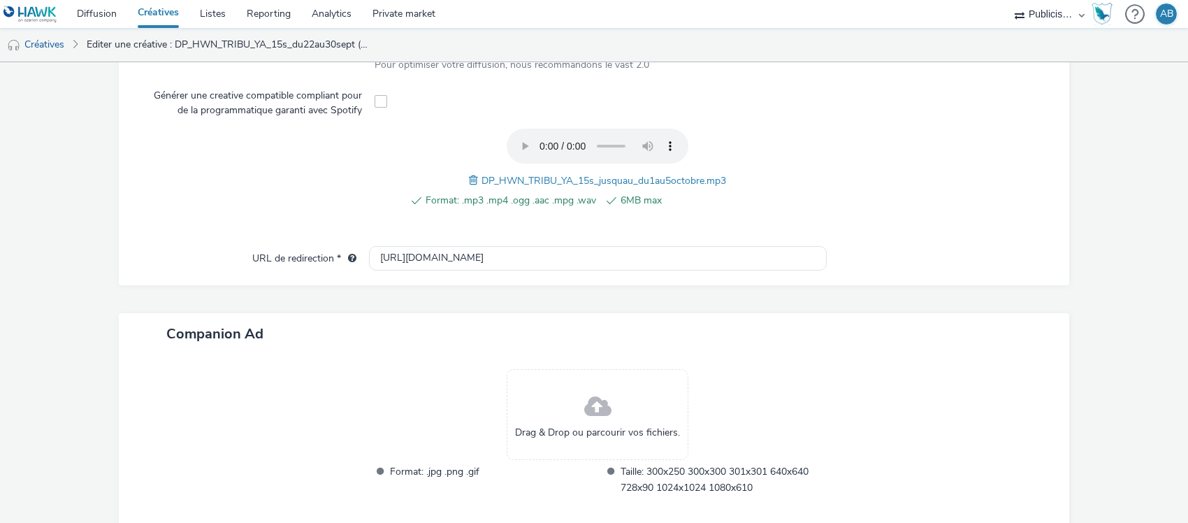
scroll to position [512, 0]
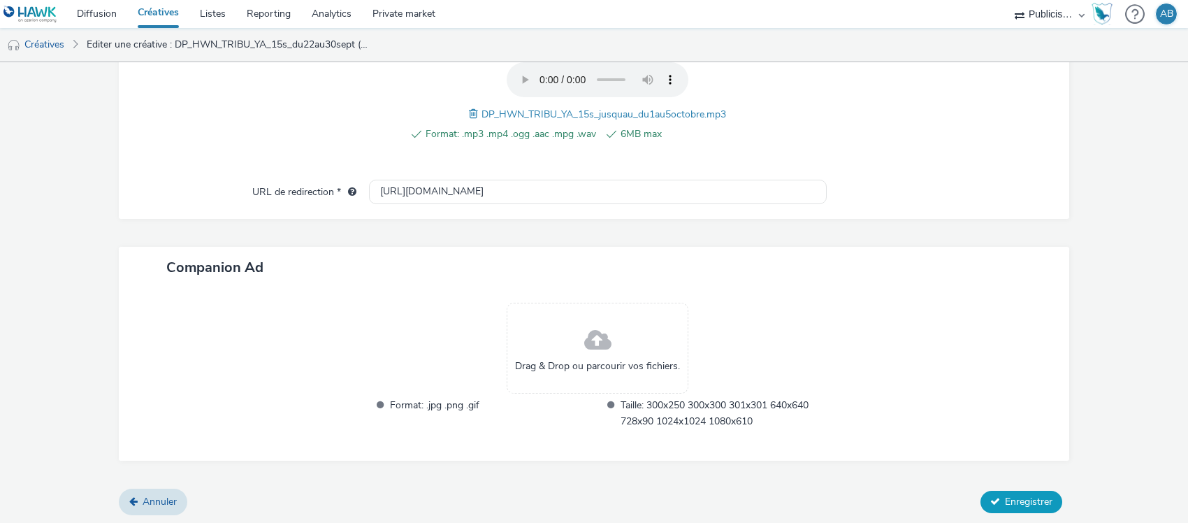
click at [990, 500] on icon at bounding box center [995, 501] width 10 height 10
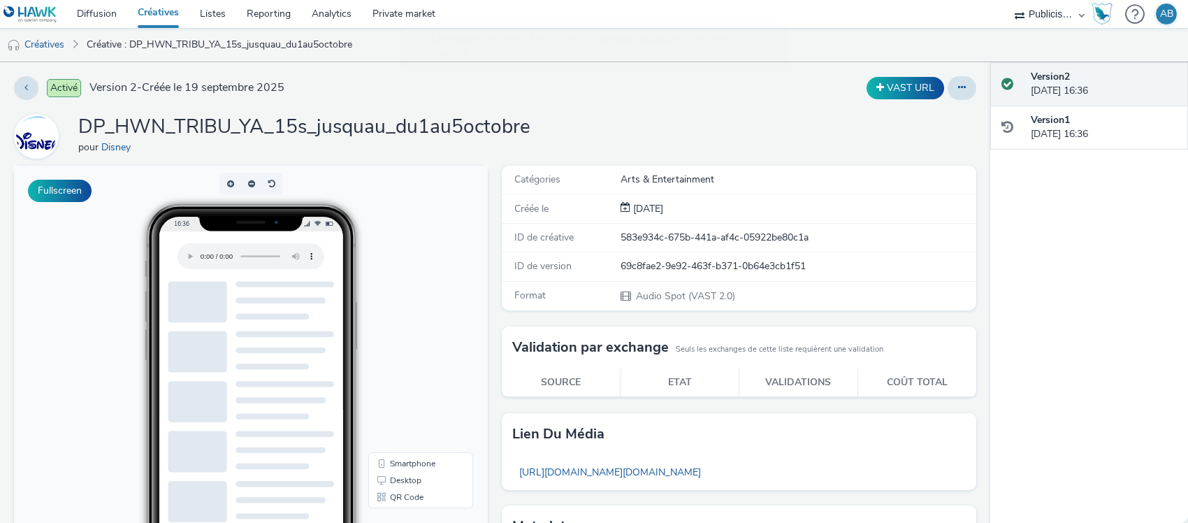
click at [882, 222] on div "Catégories Arts & Entertainment Créée le [DATE] ID de créative 583e934c-675b-44…" at bounding box center [739, 238] width 474 height 145
click at [958, 85] on button at bounding box center [962, 88] width 29 height 24
click at [921, 140] on link "Dupliquer" at bounding box center [924, 144] width 105 height 28
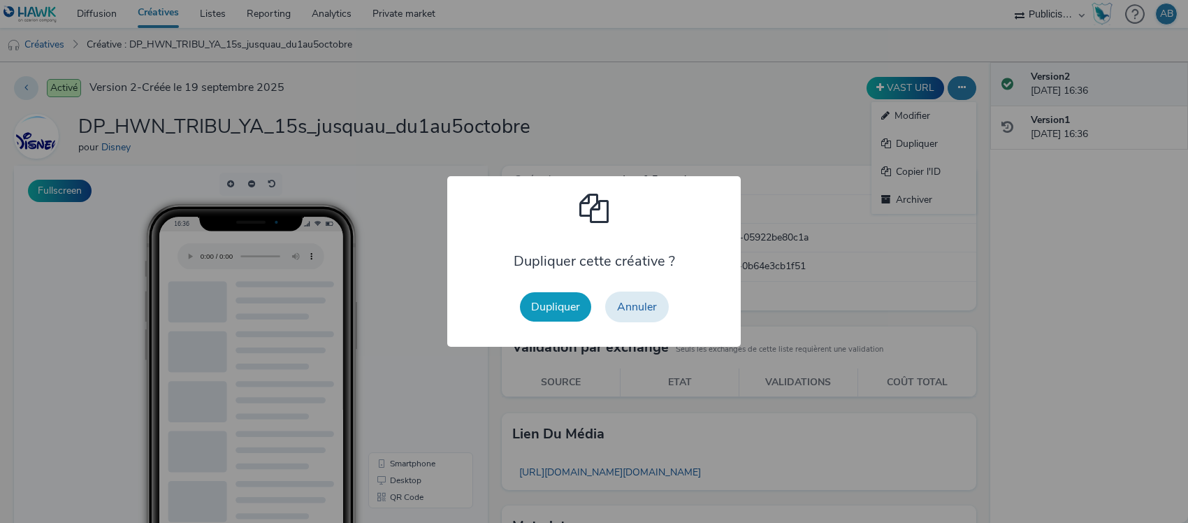
click at [554, 301] on button "Dupliquer" at bounding box center [555, 306] width 71 height 29
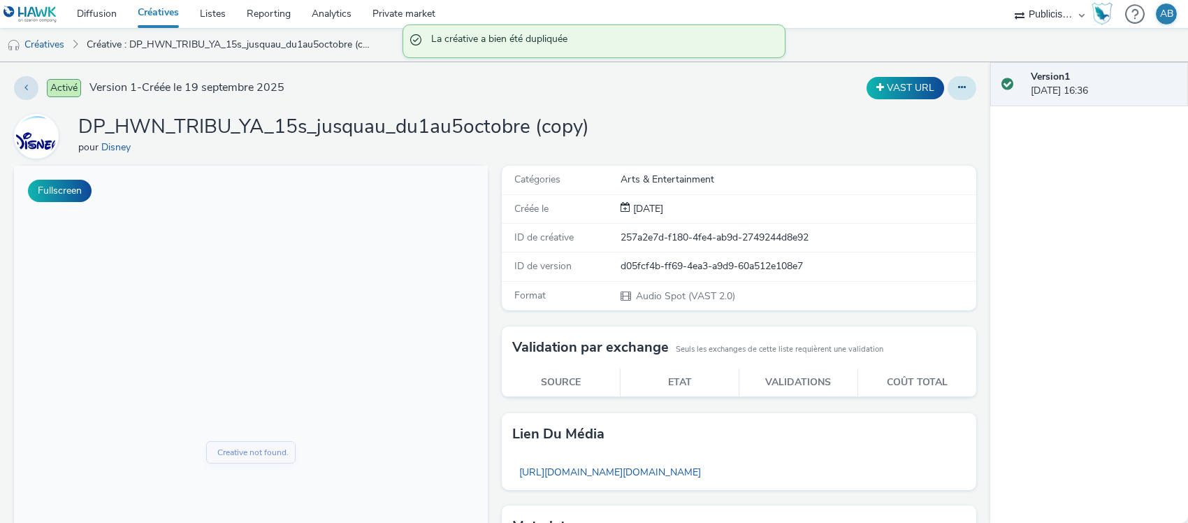
click at [958, 89] on icon at bounding box center [962, 87] width 8 height 10
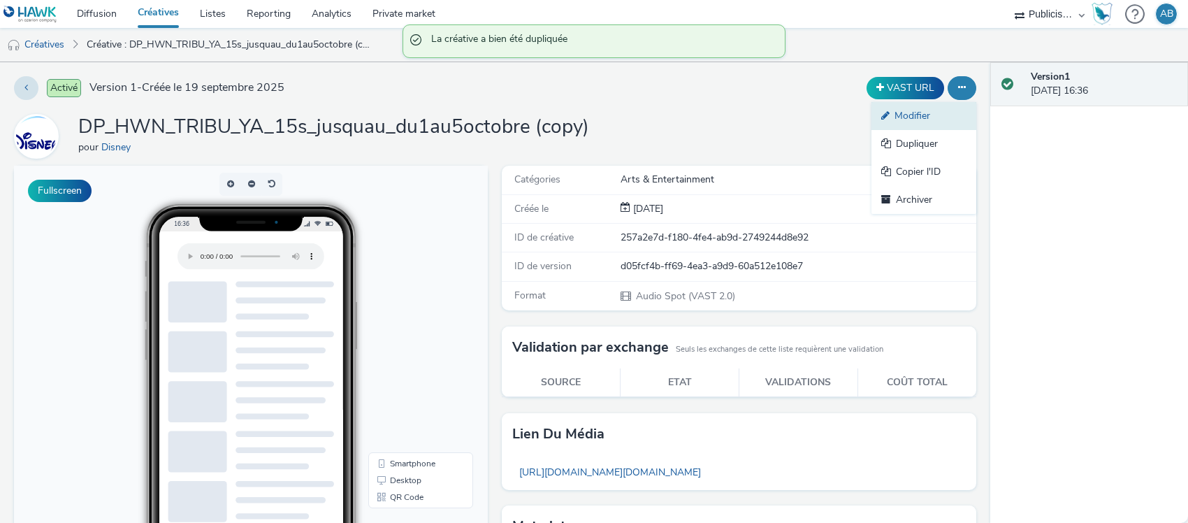
click at [902, 112] on link "Modifier" at bounding box center [924, 116] width 105 height 28
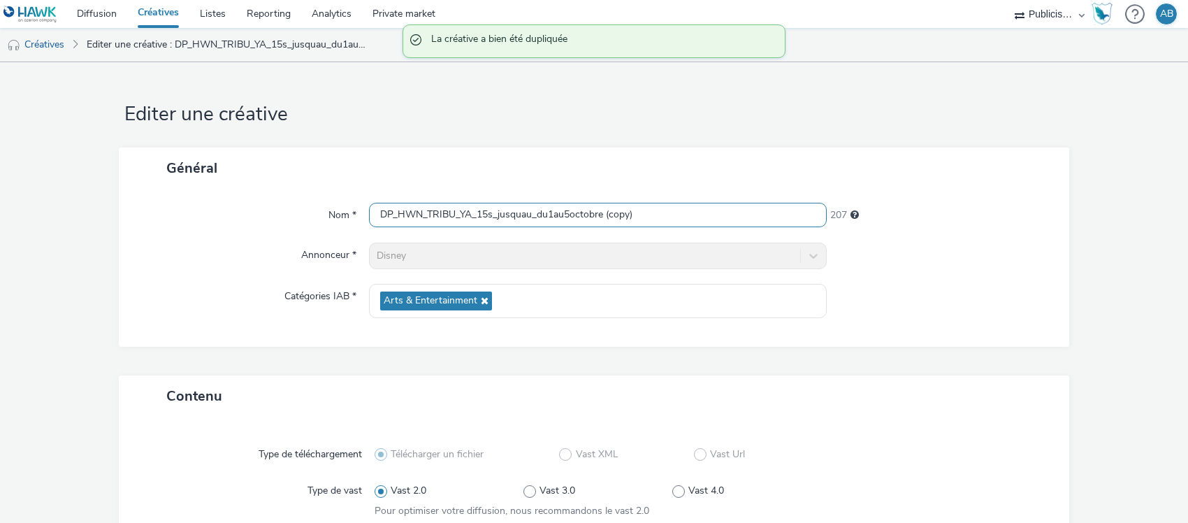
click at [563, 221] on input "DP_HWN_TRIBU_YA_15s_jusquau_du1au5octobre (copy)" at bounding box center [598, 215] width 458 height 24
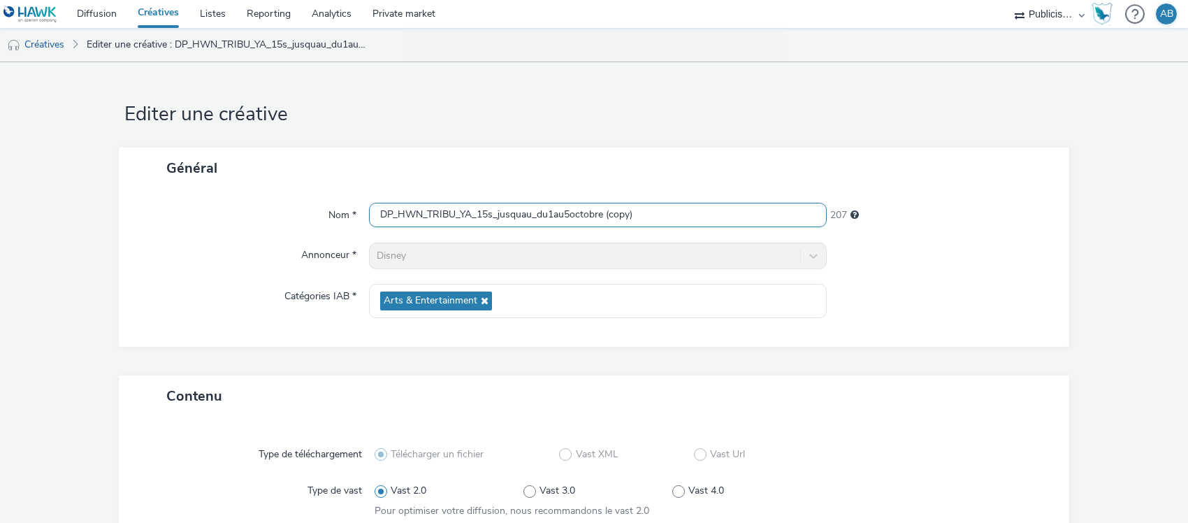
paste input "30s_V2_du22au30sept"
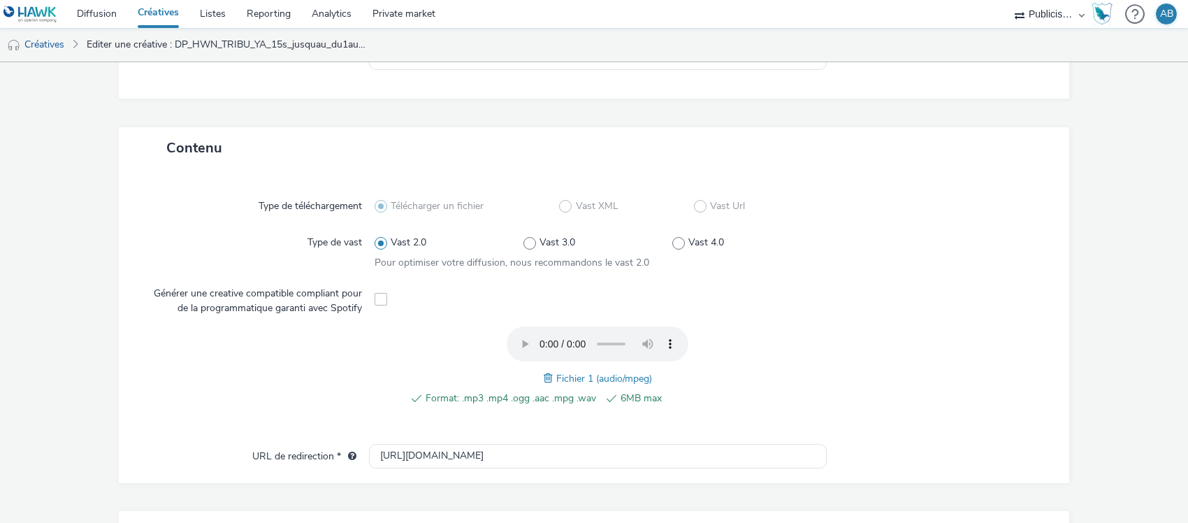
scroll to position [350, 0]
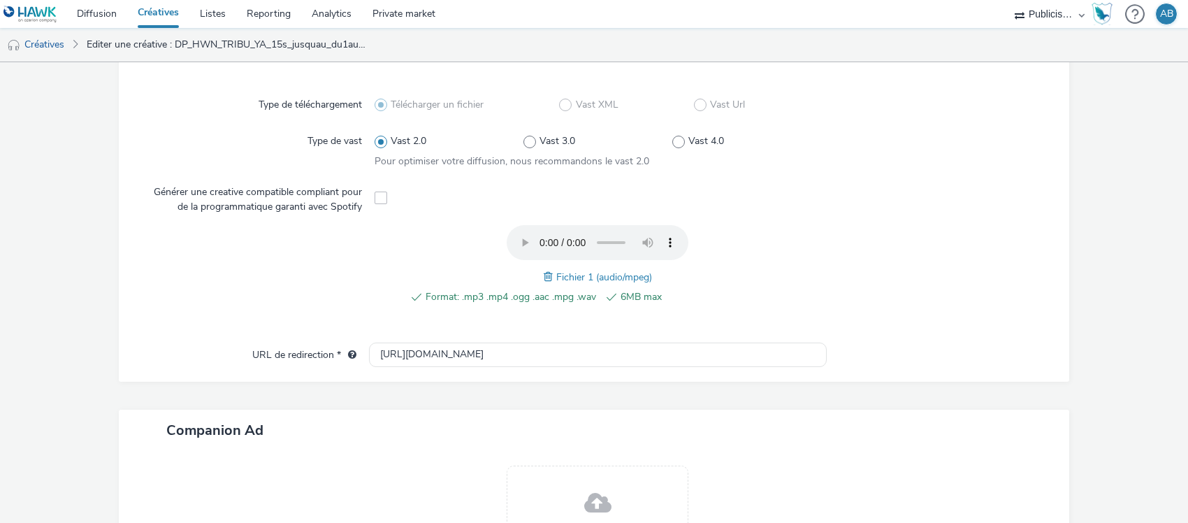
type input "DP_HWN_TRIBU_YA_30s_V2_du22au30sept"
click at [563, 277] on span "Fichier 1 (audio/mpeg)" at bounding box center [604, 277] width 96 height 13
click at [544, 274] on span at bounding box center [550, 276] width 13 height 15
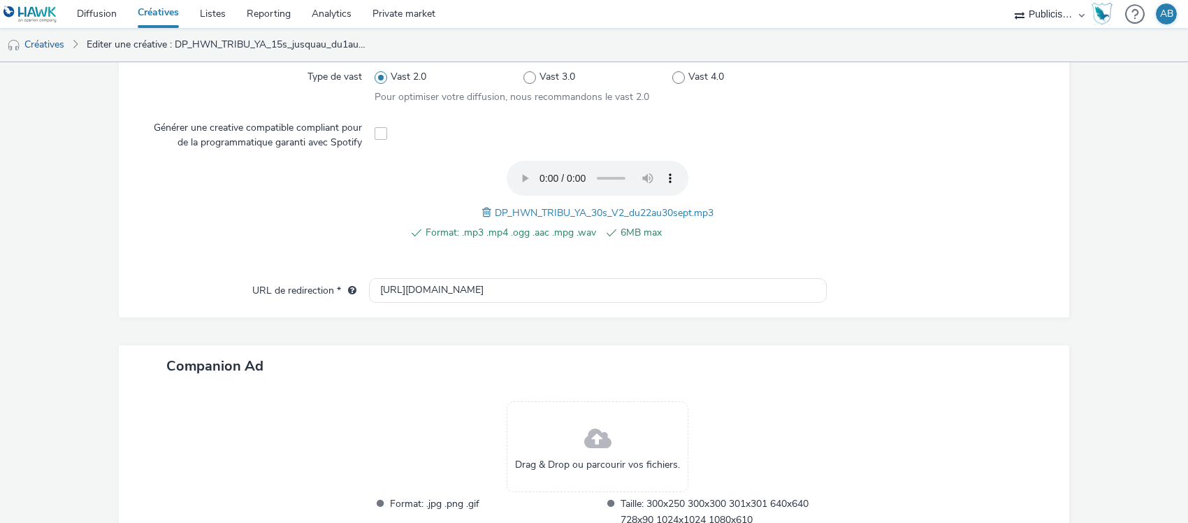
scroll to position [512, 0]
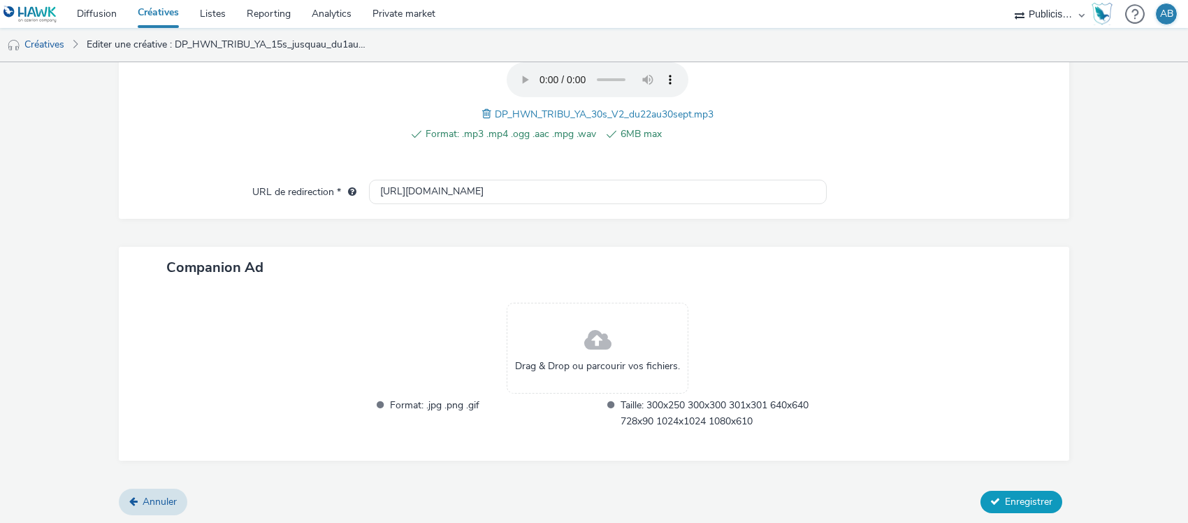
click at [993, 505] on button "Enregistrer" at bounding box center [1022, 502] width 82 height 22
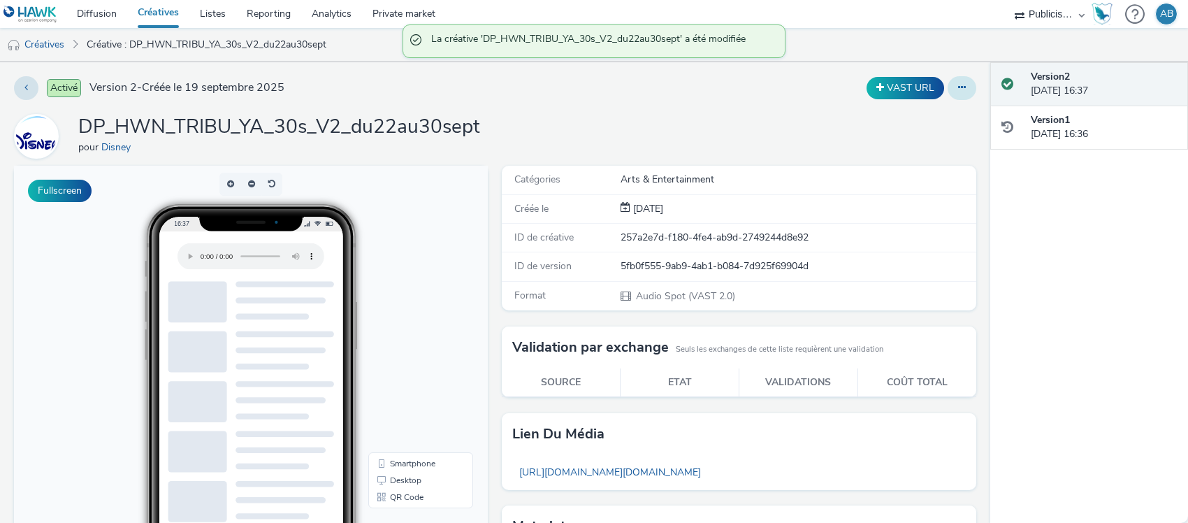
click at [958, 87] on icon at bounding box center [962, 87] width 8 height 10
click at [912, 140] on link "Dupliquer" at bounding box center [924, 144] width 105 height 28
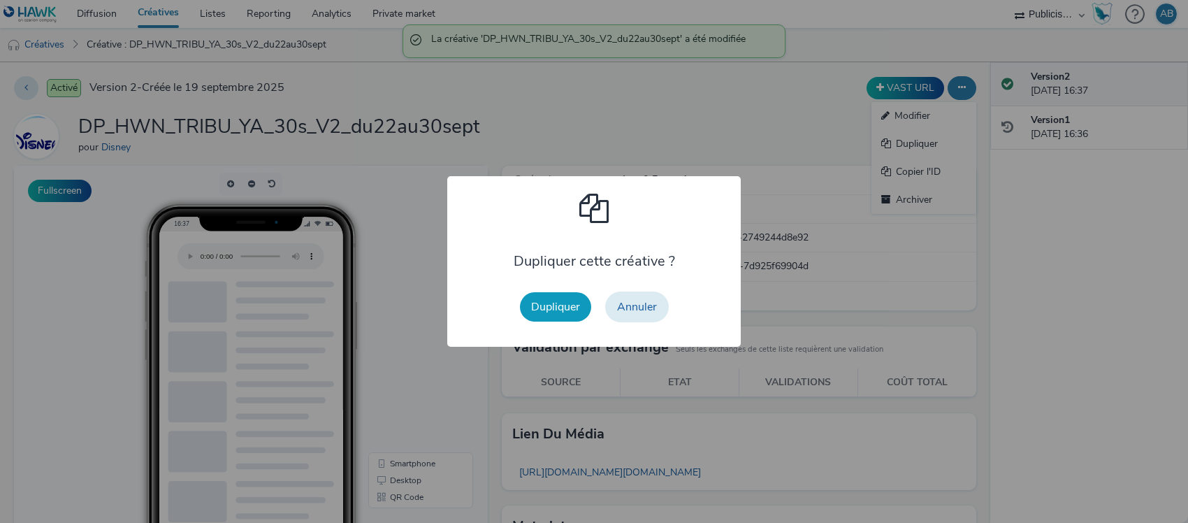
click at [554, 305] on button "Dupliquer" at bounding box center [555, 306] width 71 height 29
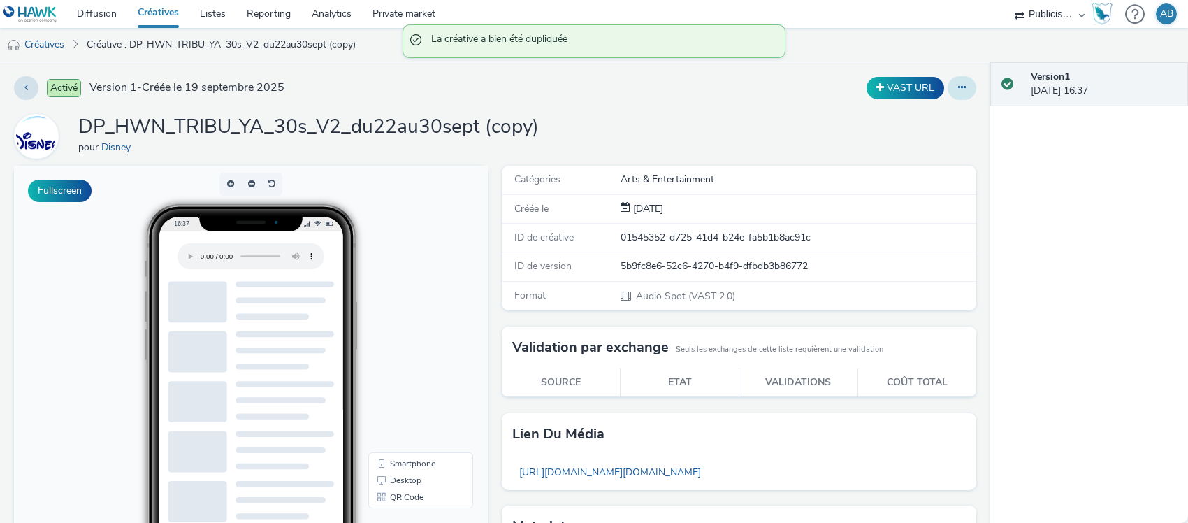
click at [958, 84] on icon at bounding box center [962, 87] width 8 height 10
click at [910, 110] on link "Modifier" at bounding box center [924, 116] width 105 height 28
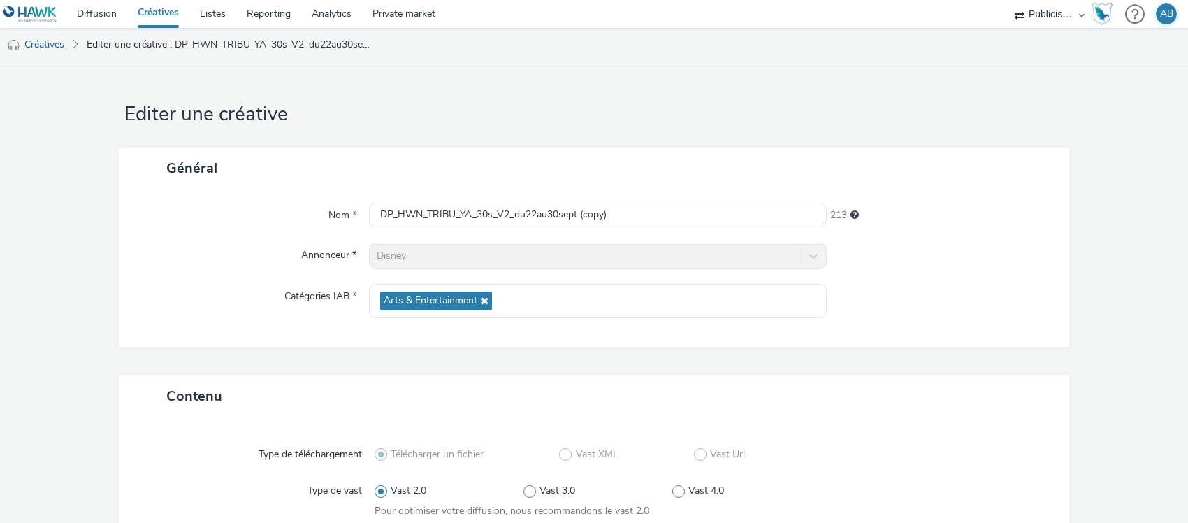
click at [671, 224] on input "DP_HWN_TRIBU_YA_30s_V2_du22au30sept (copy)" at bounding box center [598, 215] width 458 height 24
paste input "Jusquau_30s_V2_du1au5octobre"
type input "DP_HWN_TRIBU_YA_Jusquau_30s_V2_du1au5octobre"
drag, startPoint x: 690, startPoint y: 155, endPoint x: 767, endPoint y: 158, distance: 76.9
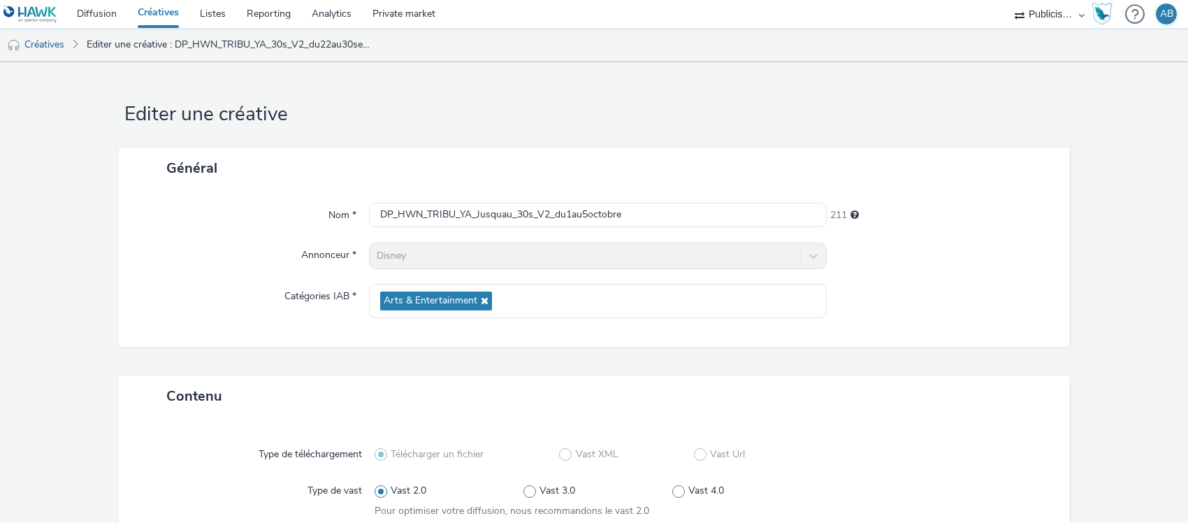
click at [692, 152] on div "Général" at bounding box center [594, 167] width 951 height 41
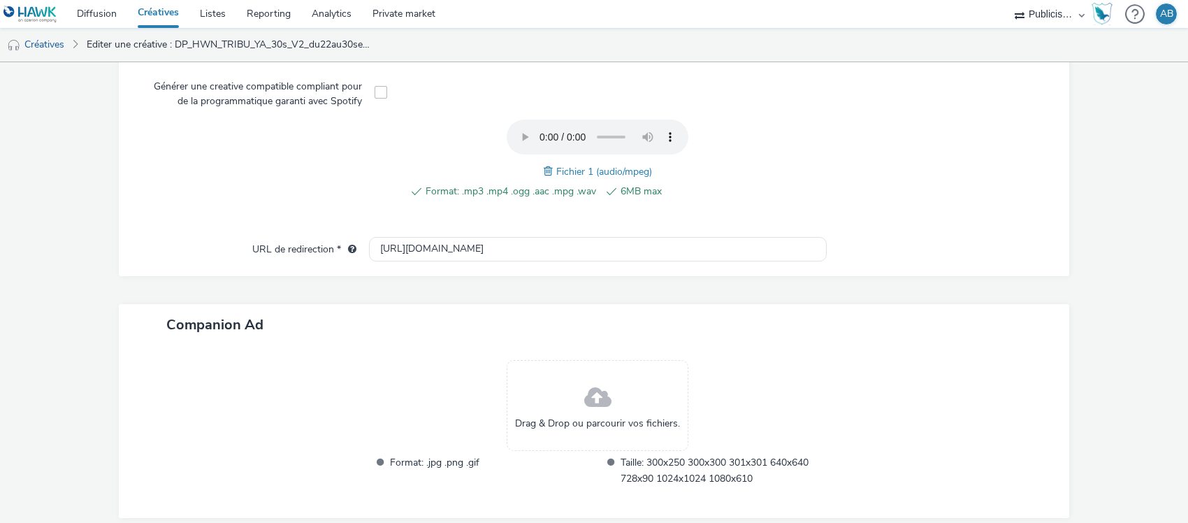
scroll to position [425, 0]
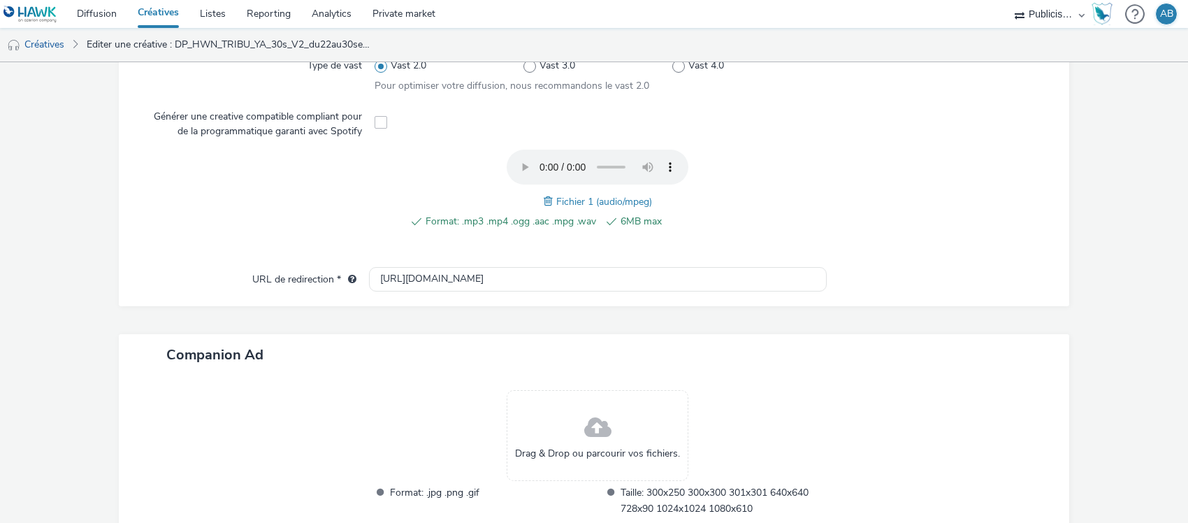
click at [544, 200] on span at bounding box center [550, 201] width 13 height 15
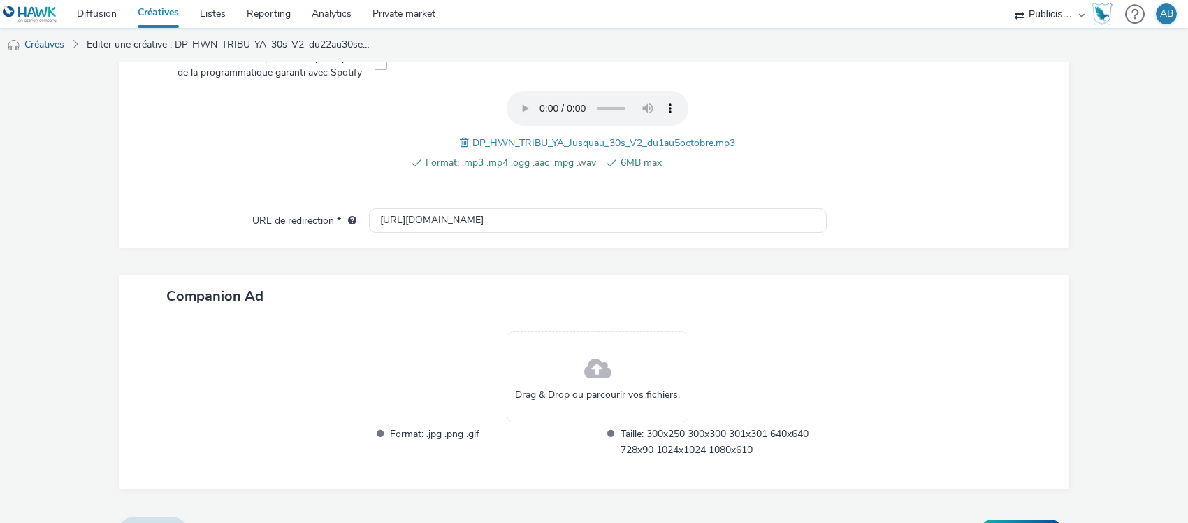
scroll to position [512, 0]
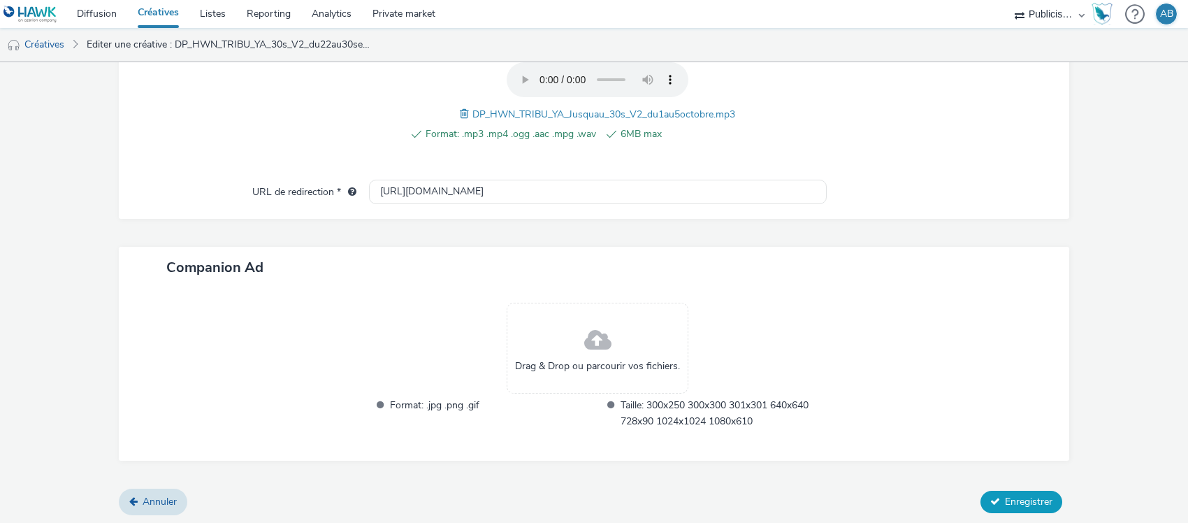
click at [1005, 497] on span "Enregistrer" at bounding box center [1029, 501] width 48 height 13
